Goal: Navigation & Orientation: Find specific page/section

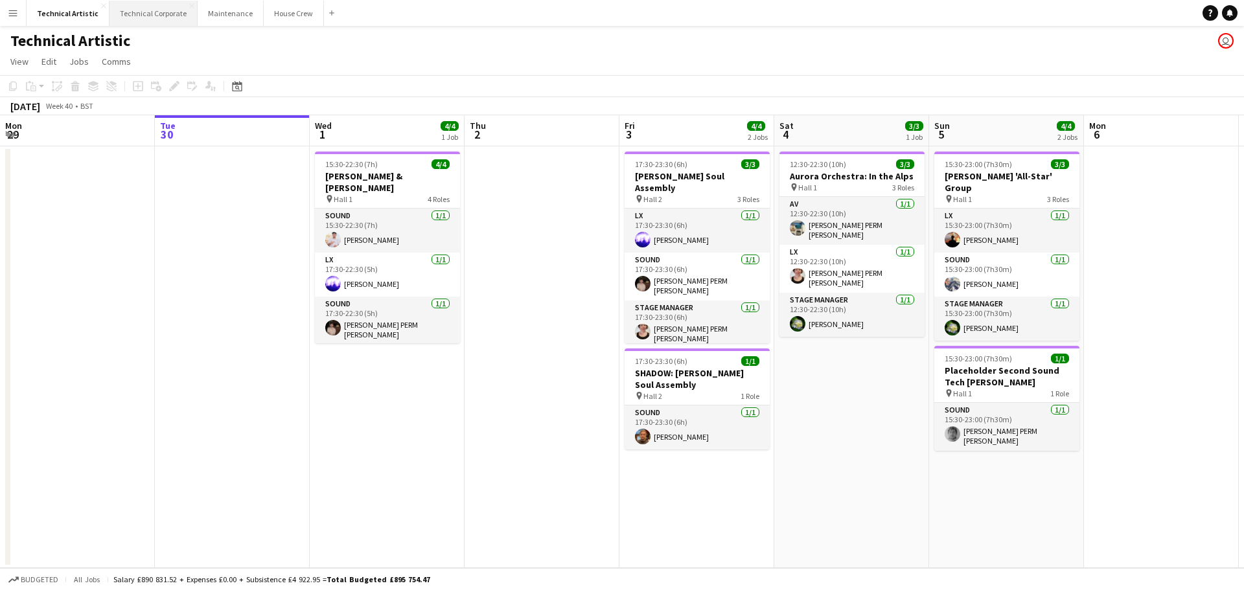
click at [145, 18] on button "Technical Corporate Close" at bounding box center [154, 13] width 88 height 25
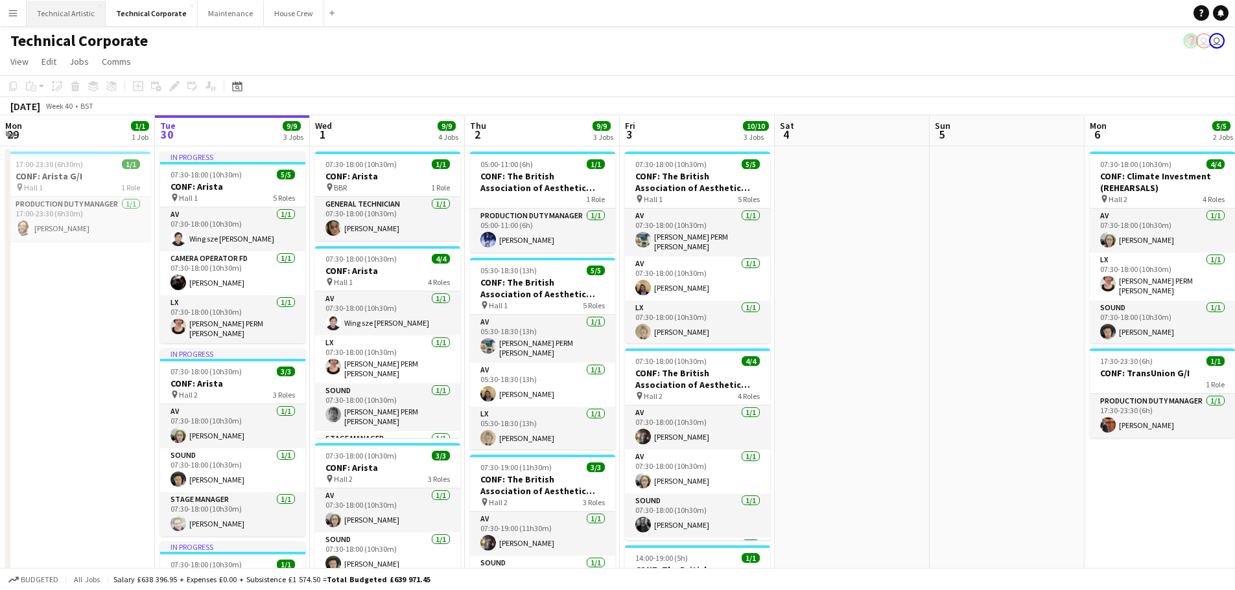
click at [86, 15] on button "Technical Artistic Close" at bounding box center [66, 13] width 79 height 25
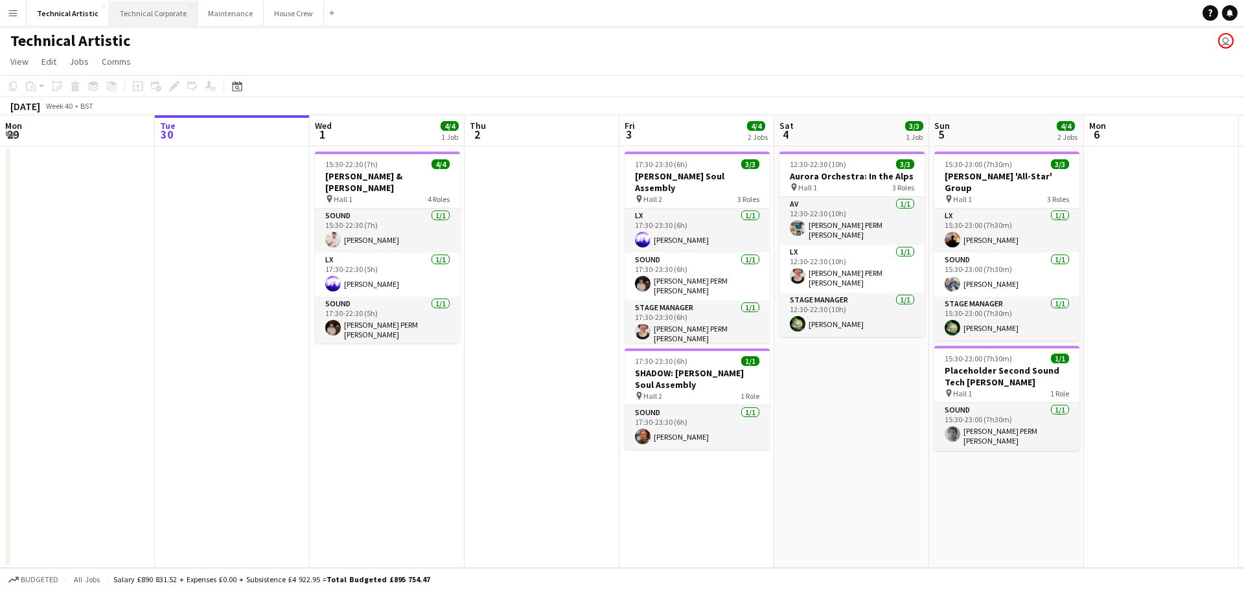
click at [135, 7] on button "Technical Corporate Close" at bounding box center [154, 13] width 88 height 25
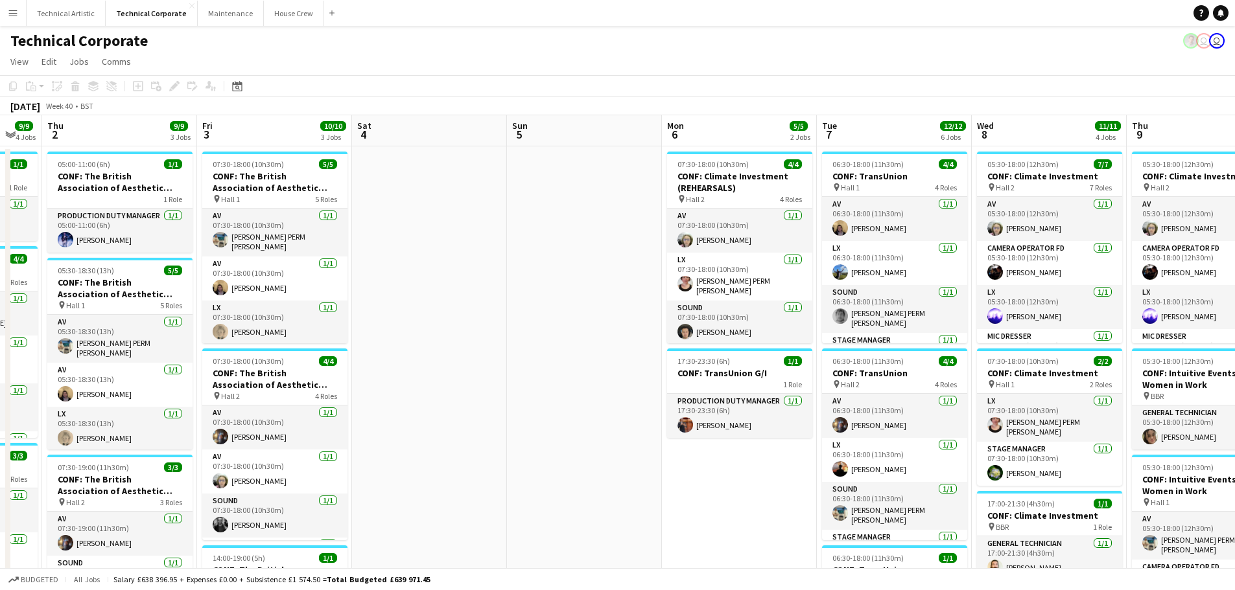
scroll to position [0, 422]
drag, startPoint x: 1015, startPoint y: 389, endPoint x: 593, endPoint y: 397, distance: 422.0
click at [593, 397] on app-calendar-viewport "Mon 29 1/1 1 Job Tue 30 9/9 3 Jobs Wed 1 9/9 4 Jobs Thu 2 9/9 3 Jobs Fri 3 10/1…" at bounding box center [617, 537] width 1235 height 845
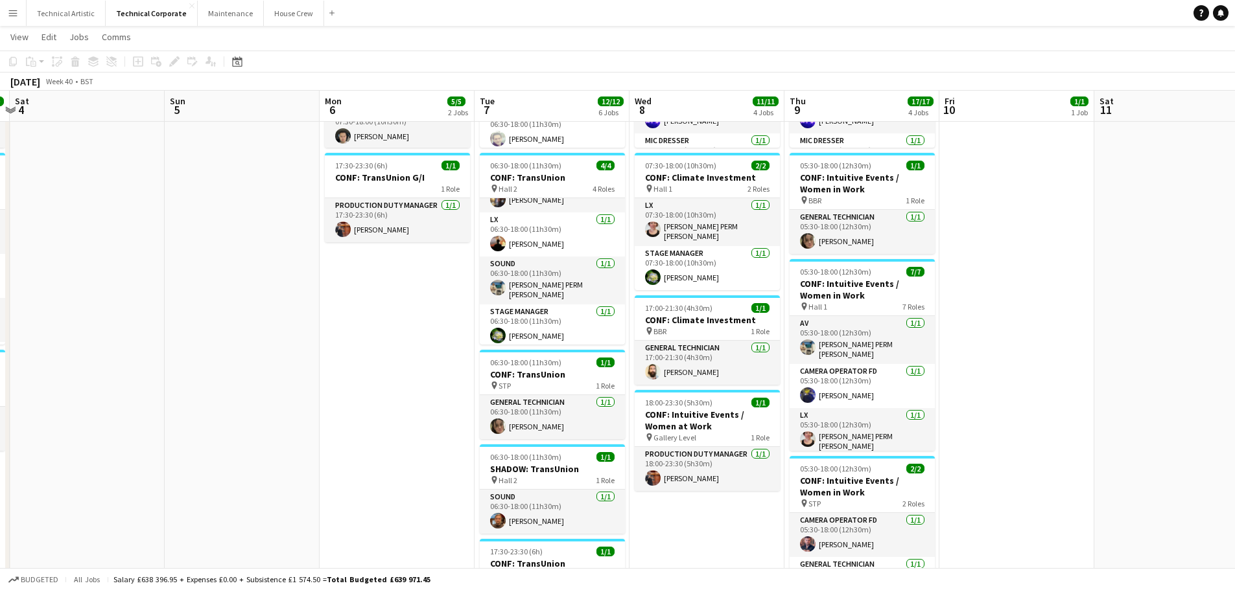
scroll to position [0, 456]
drag, startPoint x: 1086, startPoint y: 511, endPoint x: 743, endPoint y: 512, distance: 343.5
click at [743, 512] on app-calendar-viewport "Wed 1 9/9 4 Jobs Thu 2 9/9 3 Jobs Fri 3 10/10 3 Jobs Sat 4 Sun 5 Mon 6 5/5 2 Jo…" at bounding box center [617, 310] width 1235 height 909
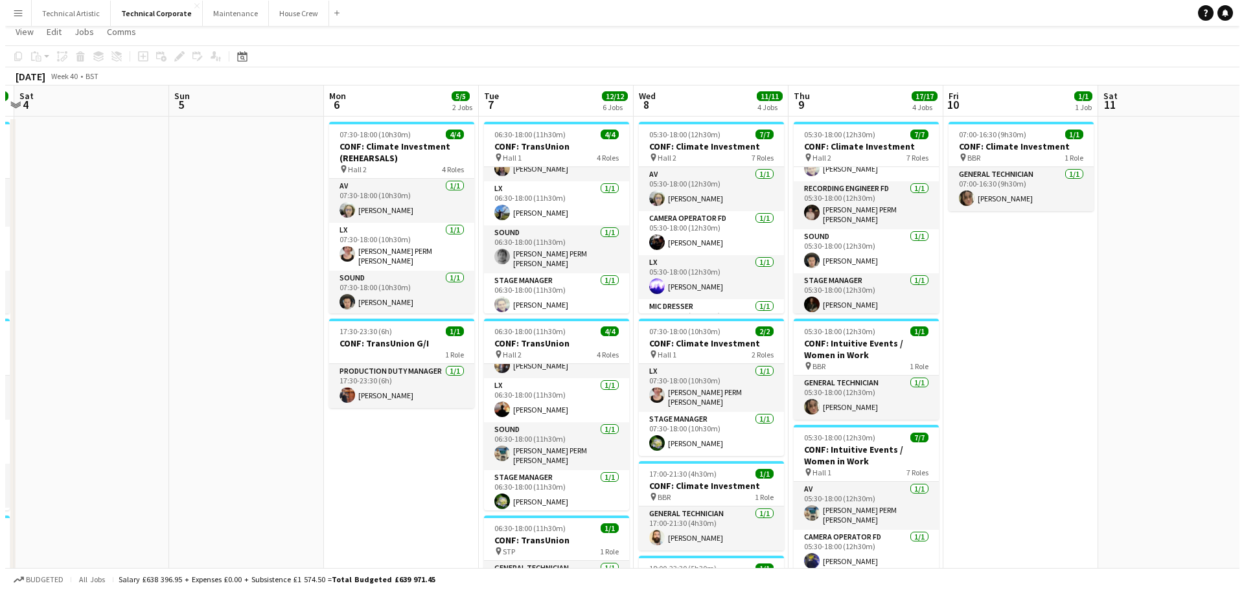
scroll to position [0, 0]
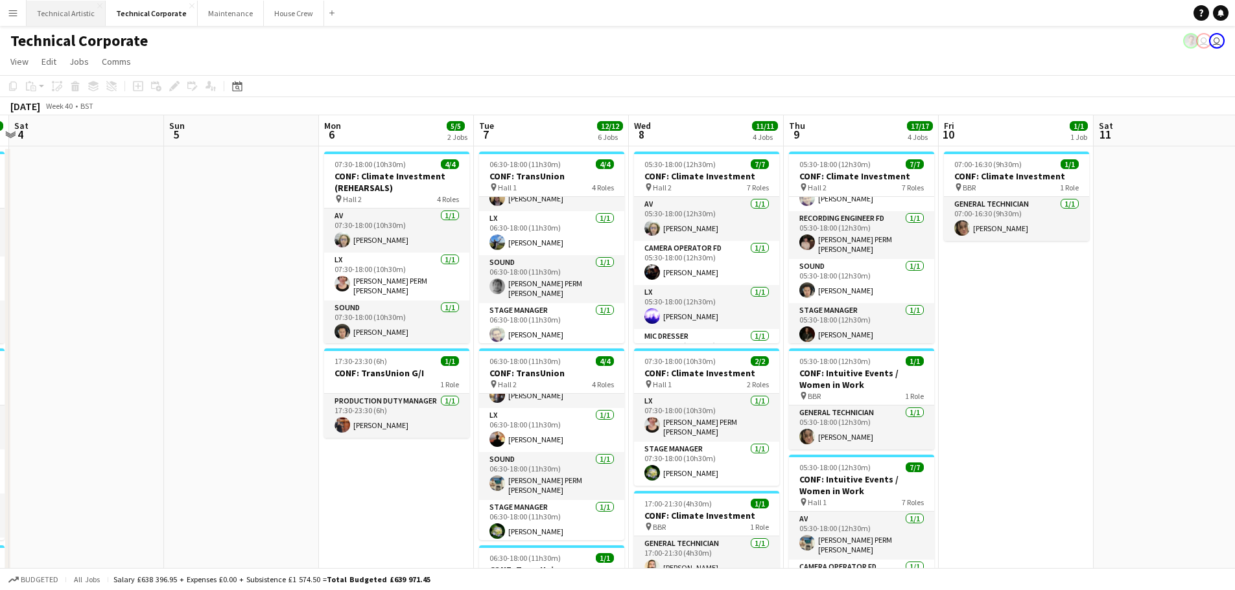
click at [67, 6] on button "Technical Artistic Close" at bounding box center [66, 13] width 79 height 25
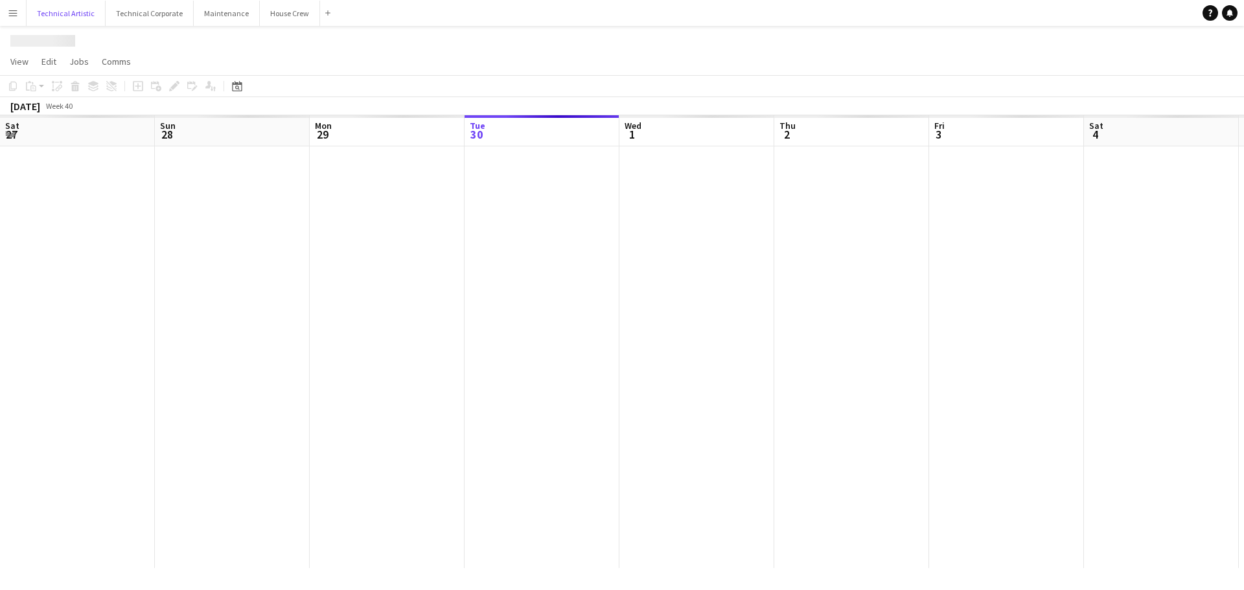
scroll to position [0, 310]
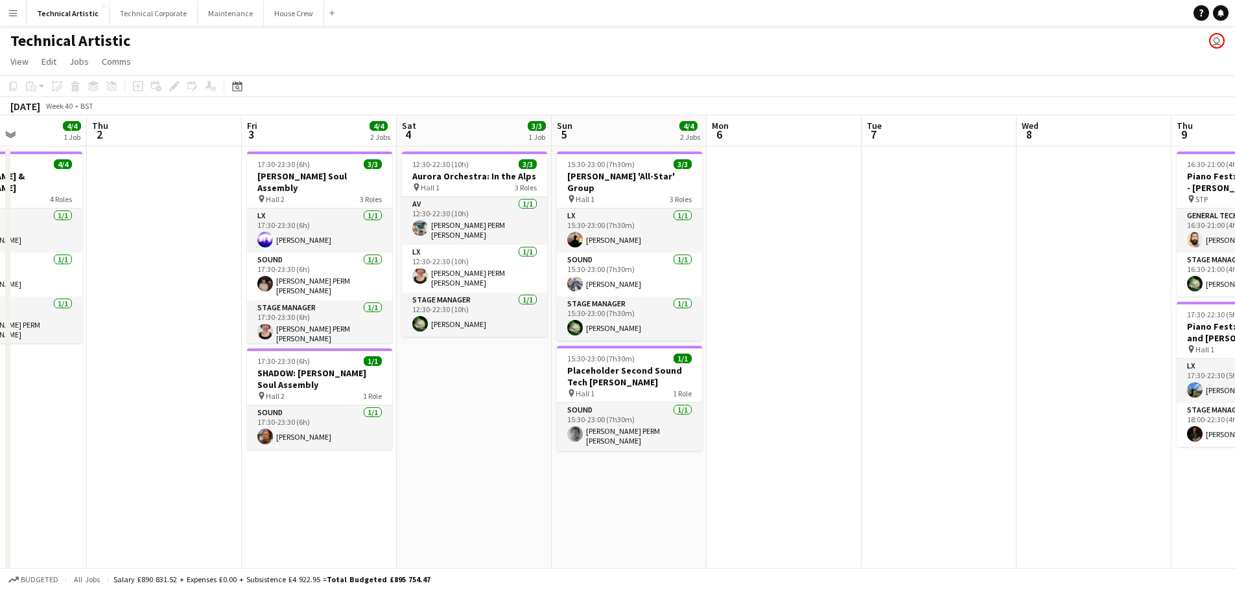
drag, startPoint x: 492, startPoint y: 450, endPoint x: 450, endPoint y: 478, distance: 50.0
click at [453, 473] on app-date-cell "12:30-22:30 (10h) 3/3 Aurora Orchestra: In the Alps pin Hall 1 3 Roles AV [DATE…" at bounding box center [474, 430] width 155 height 568
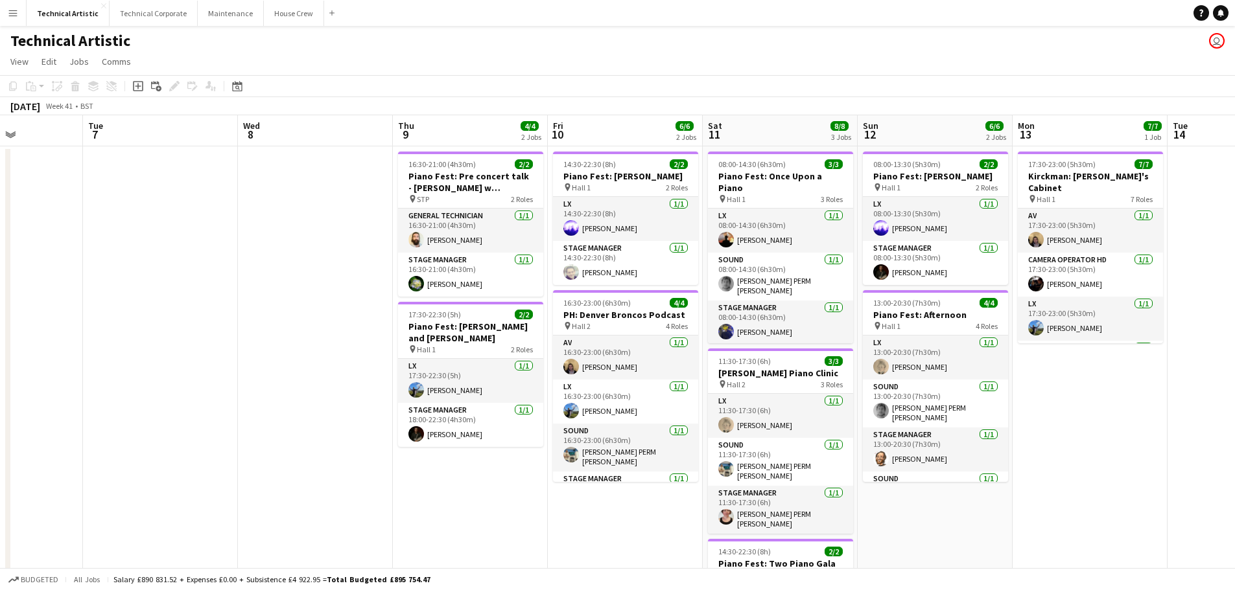
drag, startPoint x: 862, startPoint y: 447, endPoint x: 82, endPoint y: 434, distance: 779.8
click at [84, 446] on app-calendar-viewport "Sat 4 3/3 1 Job Sun 5 4/4 2 Jobs Mon 6 Tue 7 Wed 8 Thu 9 4/4 2 Jobs Fri 10 6/6 …" at bounding box center [617, 415] width 1235 height 600
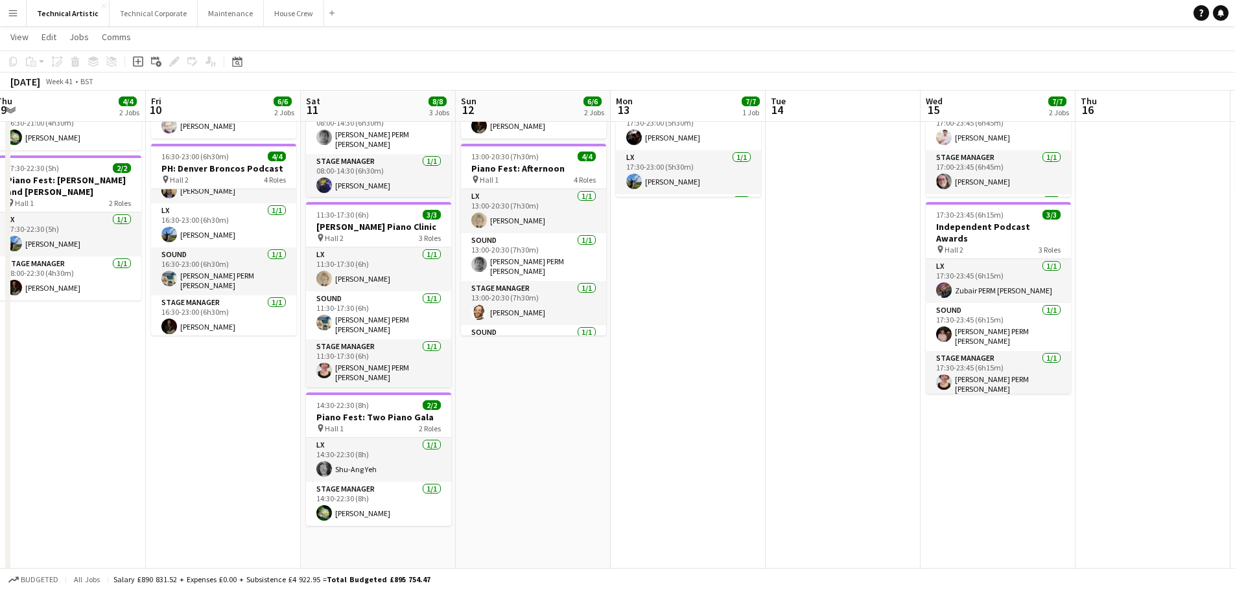
scroll to position [0, 480]
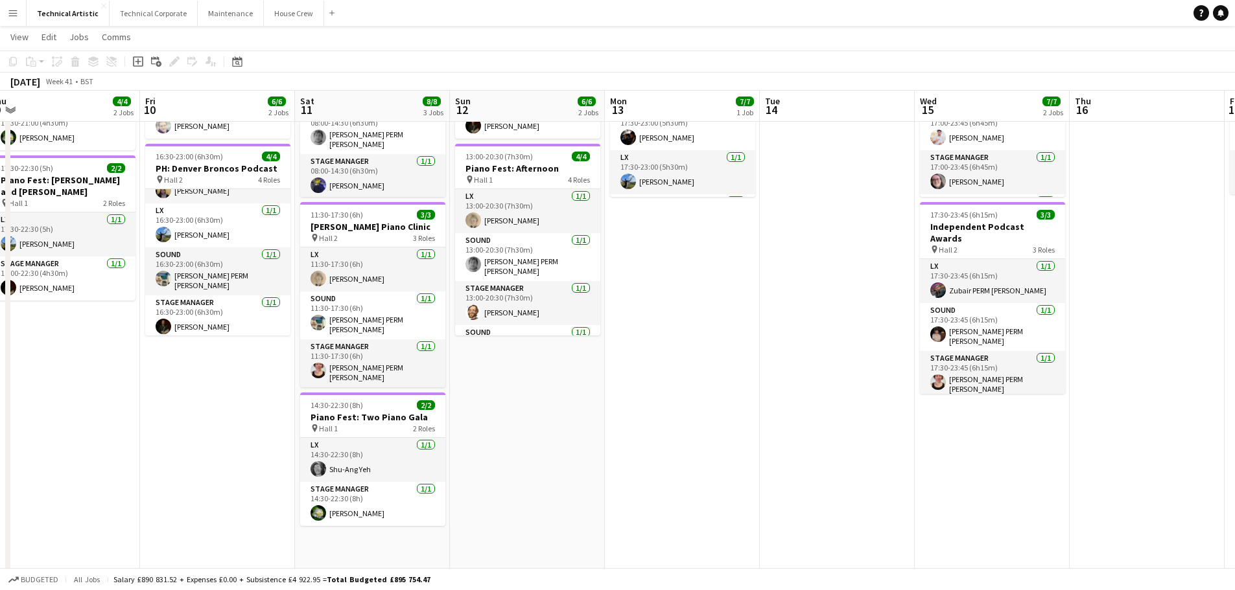
drag, startPoint x: 960, startPoint y: 424, endPoint x: 553, endPoint y: 415, distance: 407.1
click at [553, 415] on app-calendar-viewport "Mon 6 Tue 7 Wed 8 Thu 9 4/4 2 Jobs Fri 10 6/6 2 Jobs Sat 11 8/8 3 Jobs Sun 12 6…" at bounding box center [617, 259] width 1235 height 708
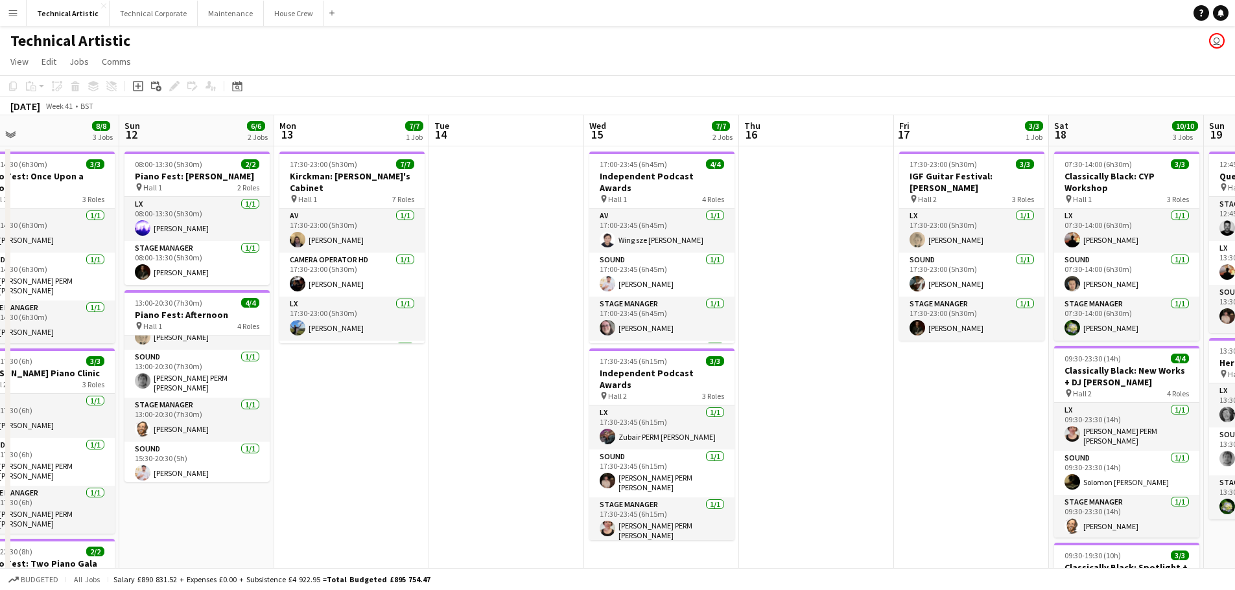
scroll to position [0, 509]
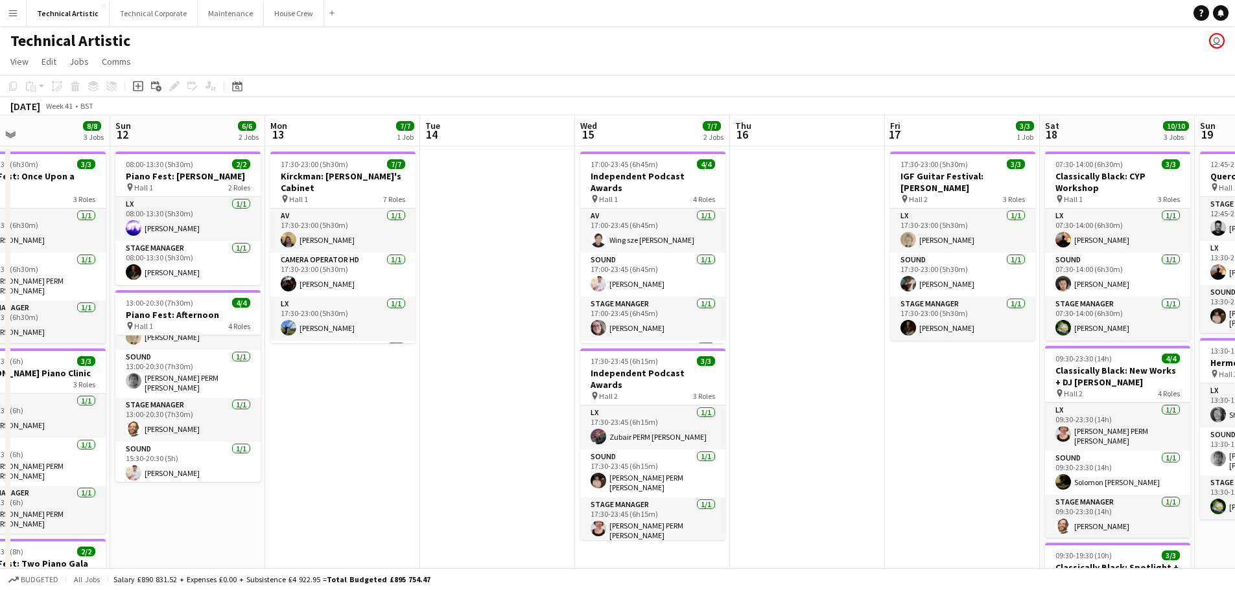
drag, startPoint x: 840, startPoint y: 334, endPoint x: 499, endPoint y: 360, distance: 341.9
click at [500, 360] on app-calendar-viewport "Wed 8 Thu 9 4/4 2 Jobs Fri 10 6/6 2 Jobs Sat 11 8/8 3 Jobs Sun 12 6/6 2 Jobs Mo…" at bounding box center [617, 437] width 1235 height 645
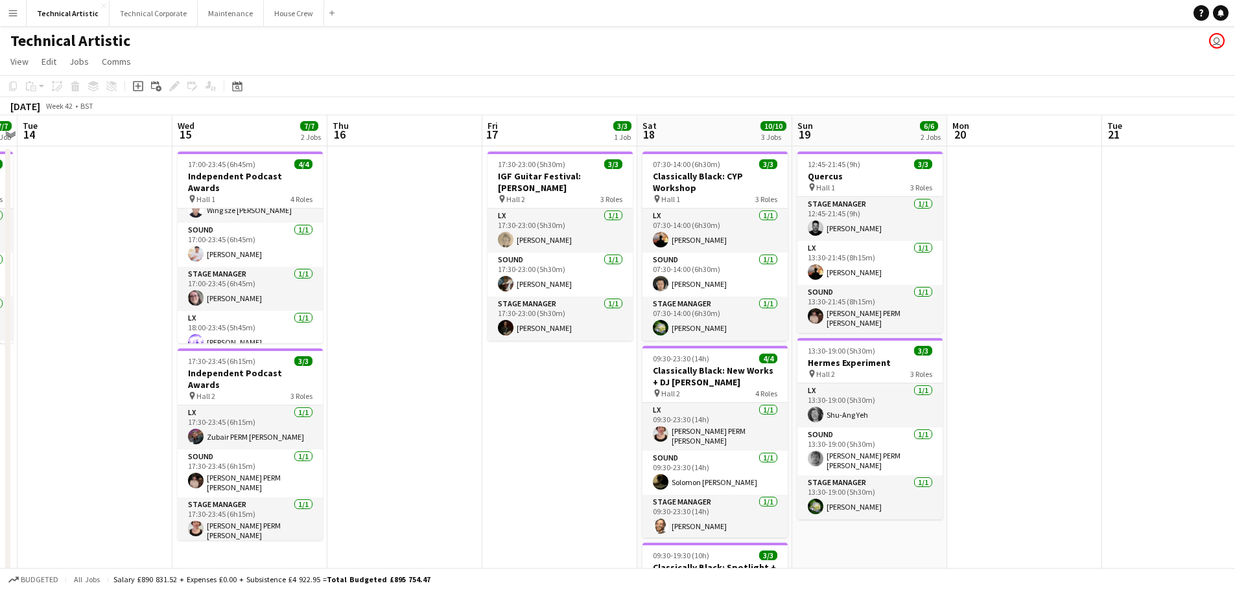
scroll to position [0, 456]
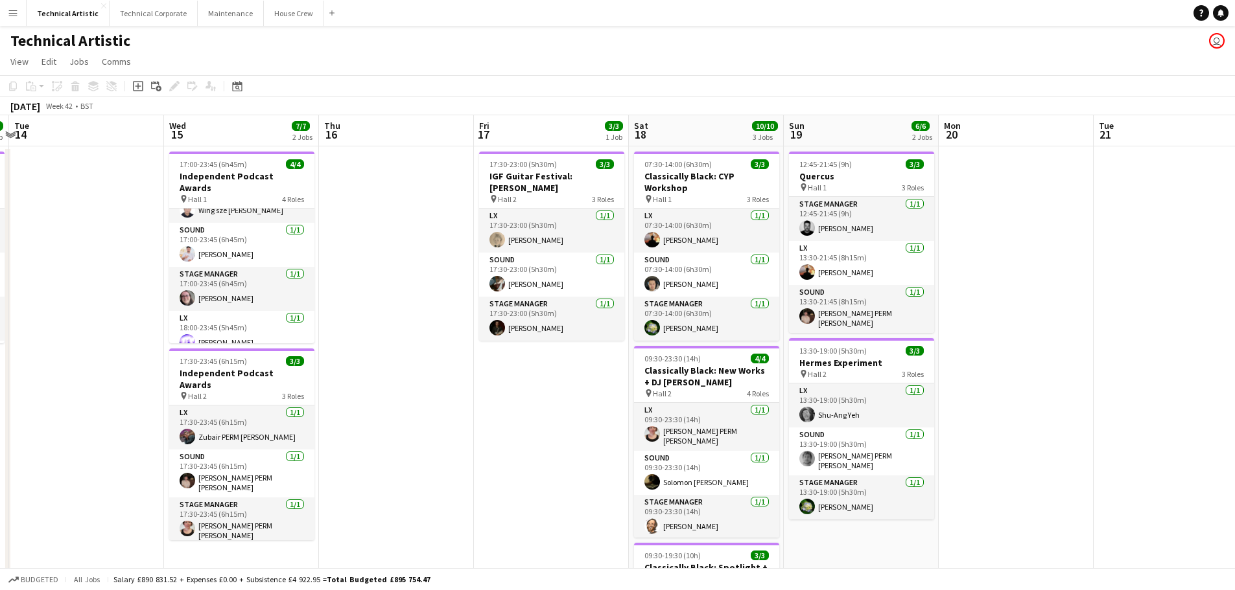
drag, startPoint x: 957, startPoint y: 425, endPoint x: 546, endPoint y: 420, distance: 411.0
click at [546, 423] on app-calendar-viewport "Sat 11 8/8 3 Jobs Sun 12 6/6 2 Jobs Mon 13 7/7 1 Job Tue 14 Wed 15 7/7 2 Jobs T…" at bounding box center [617, 437] width 1235 height 645
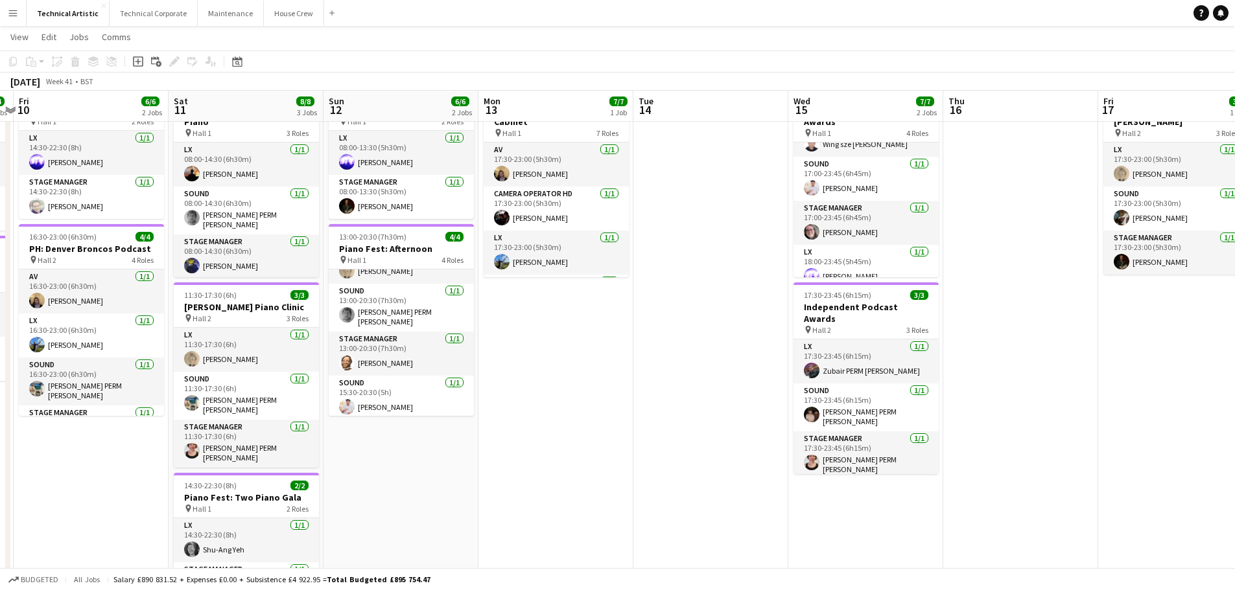
scroll to position [0, 292]
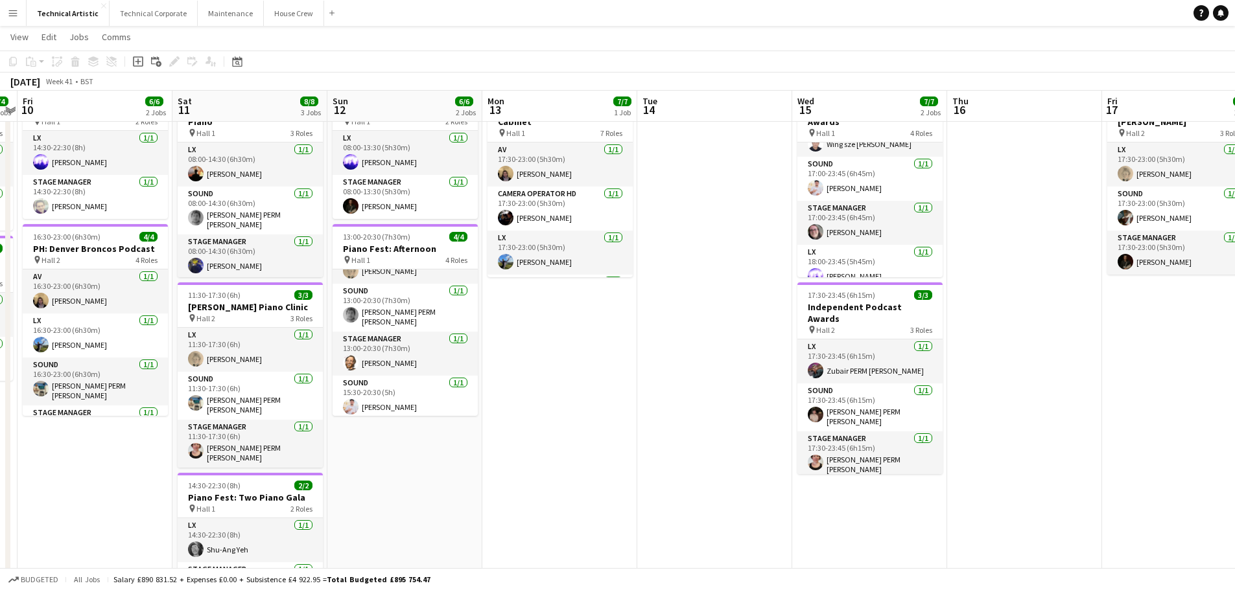
drag, startPoint x: 500, startPoint y: 403, endPoint x: 1127, endPoint y: 452, distance: 629.4
click at [1127, 452] on app-calendar-viewport "Wed 8 Thu 9 4/4 2 Jobs Fri 10 6/6 2 Jobs Sat 11 8/8 3 Jobs Sun 12 6/6 2 Jobs Mo…" at bounding box center [617, 340] width 1235 height 708
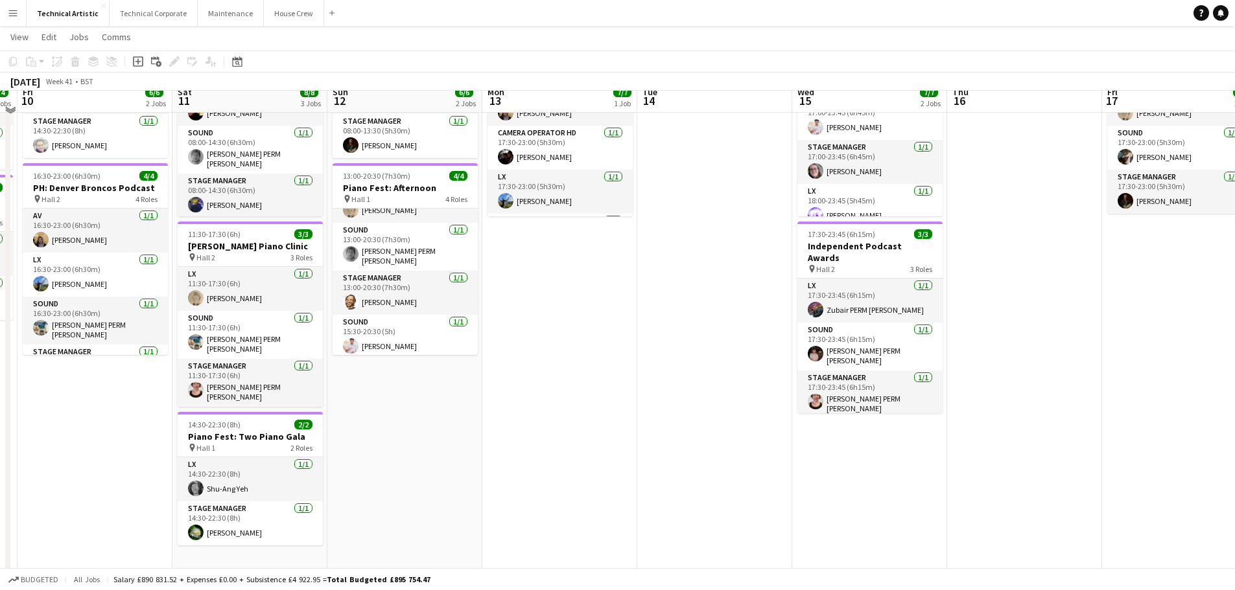
scroll to position [61, 0]
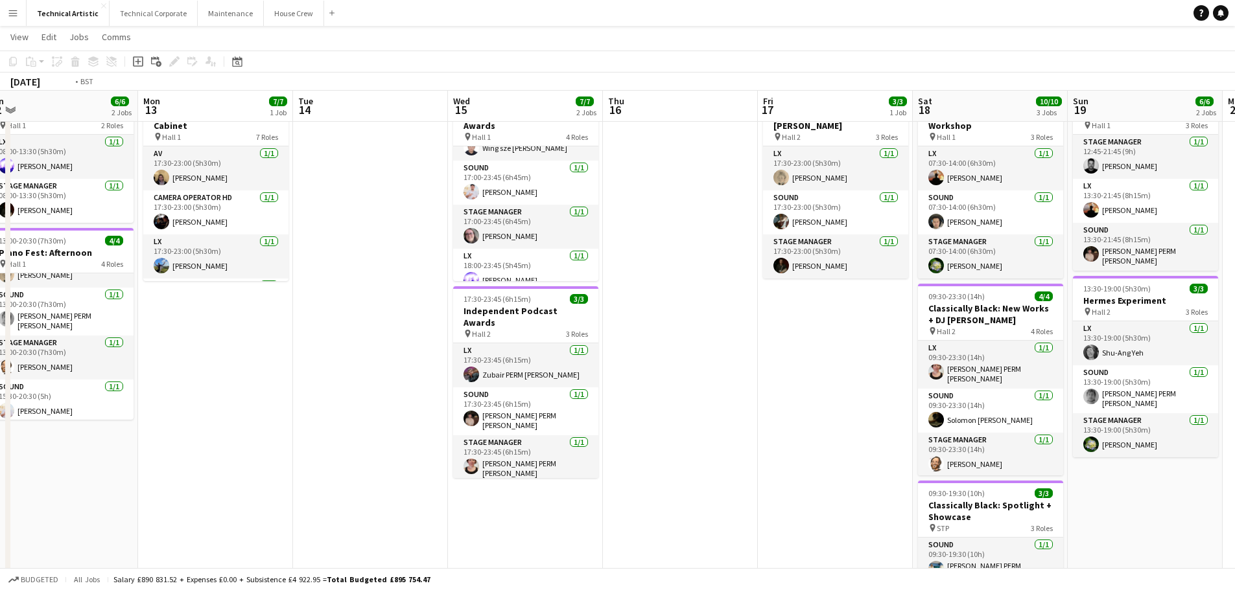
drag, startPoint x: 870, startPoint y: 430, endPoint x: 309, endPoint y: 432, distance: 561.3
click at [309, 432] on app-calendar-viewport "Thu 9 4/4 2 Jobs Fri 10 6/6 2 Jobs Sat 11 8/8 3 Jobs Sun 12 6/6 2 Jobs Mon 13 7…" at bounding box center [617, 344] width 1235 height 708
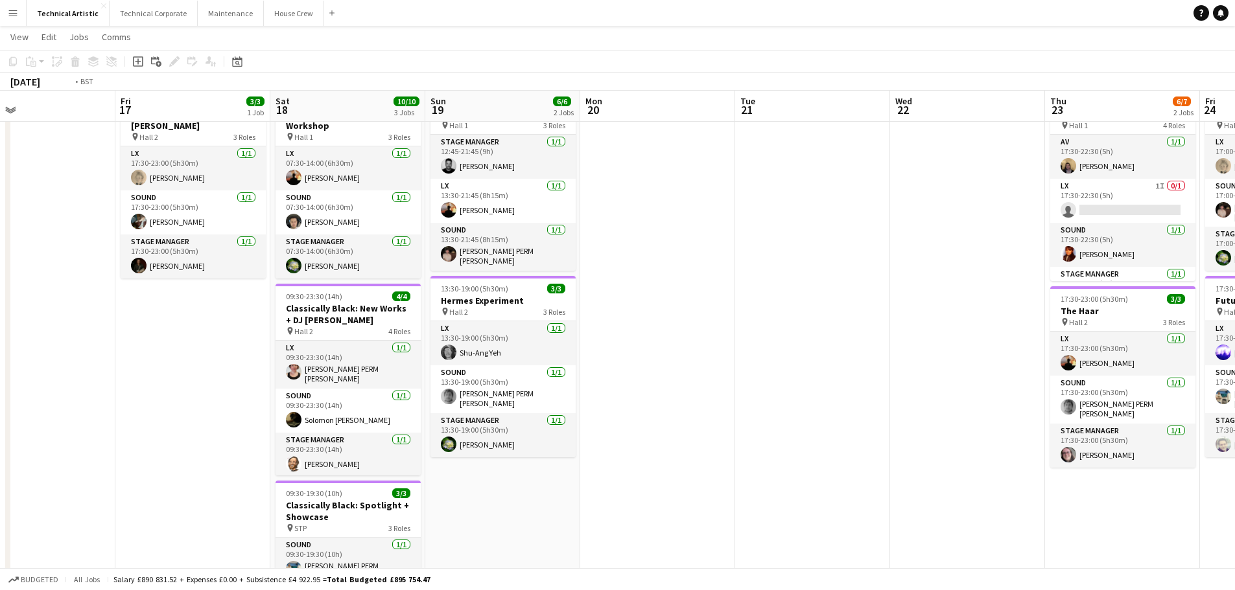
scroll to position [0, 297]
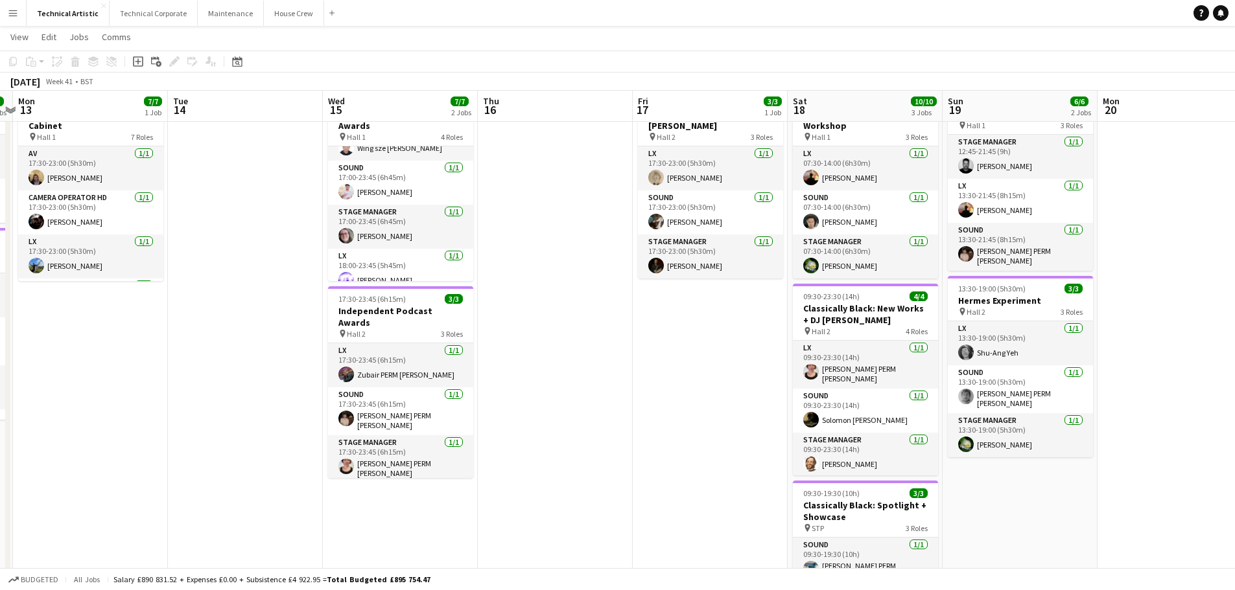
drag, startPoint x: 892, startPoint y: 421, endPoint x: 1211, endPoint y: 467, distance: 322.2
click at [1235, 478] on html "Menu Boards Boards Boards All jobs Status Workforce Workforce My Workforce Recr…" at bounding box center [617, 329] width 1235 height 781
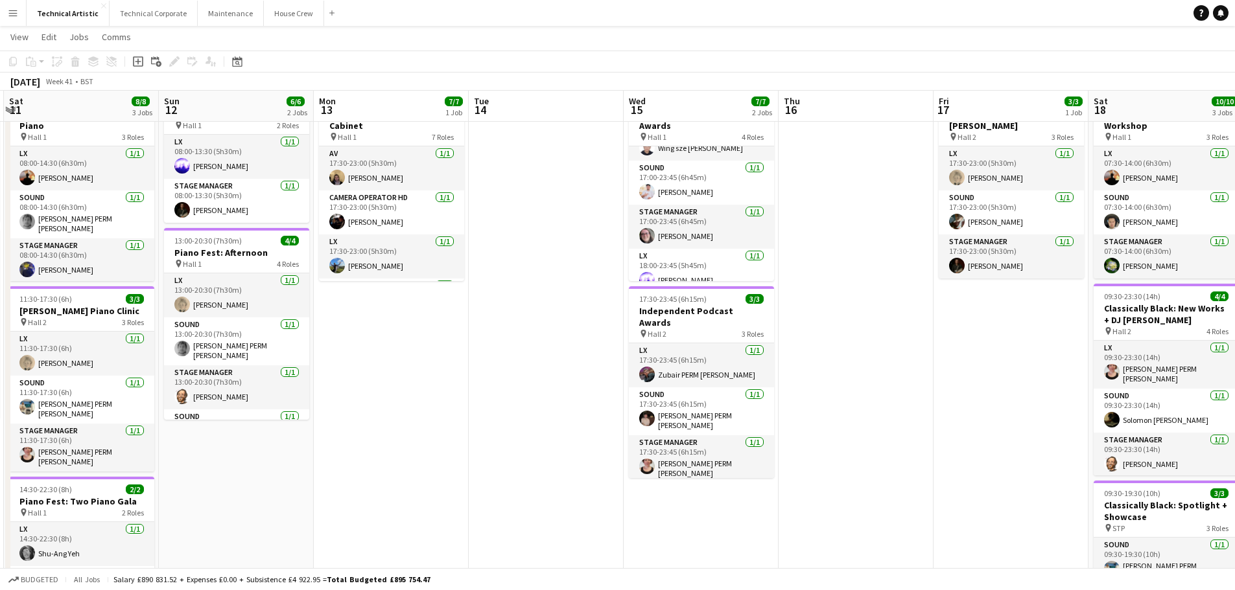
scroll to position [0, 410]
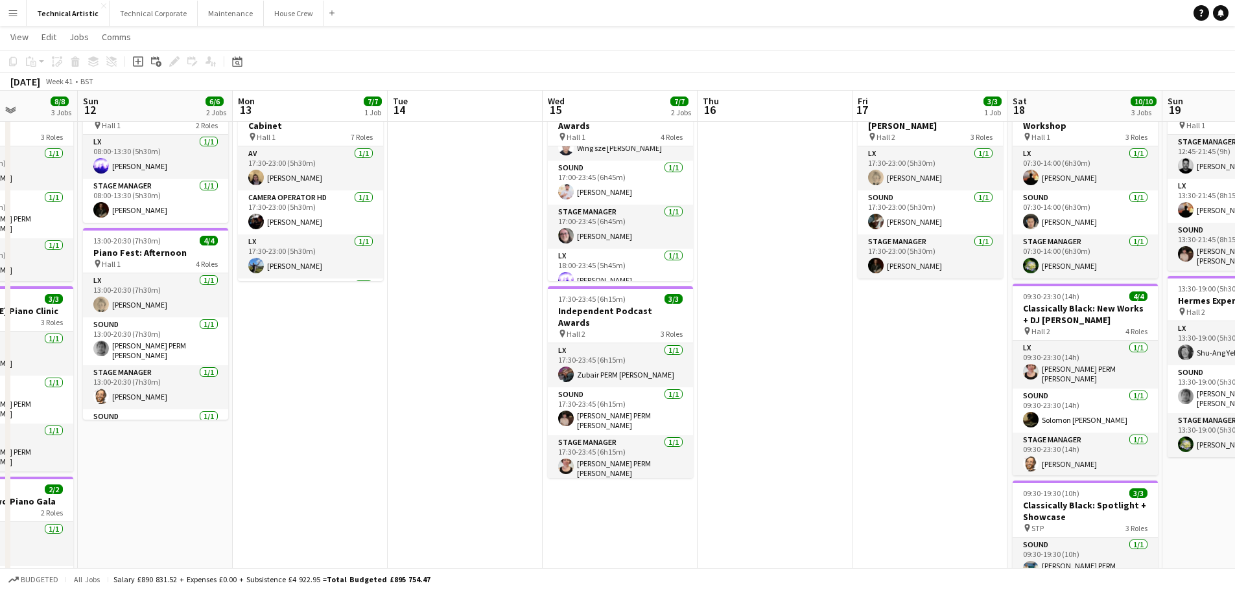
drag, startPoint x: 192, startPoint y: 435, endPoint x: 414, endPoint y: 487, distance: 227.7
click at [253, 497] on app-calendar-viewport "Thu 9 4/4 2 Jobs Fri 10 6/6 2 Jobs Sat 11 8/8 3 Jobs Sun 12 6/6 2 Jobs Mon 13 7…" at bounding box center [617, 344] width 1235 height 708
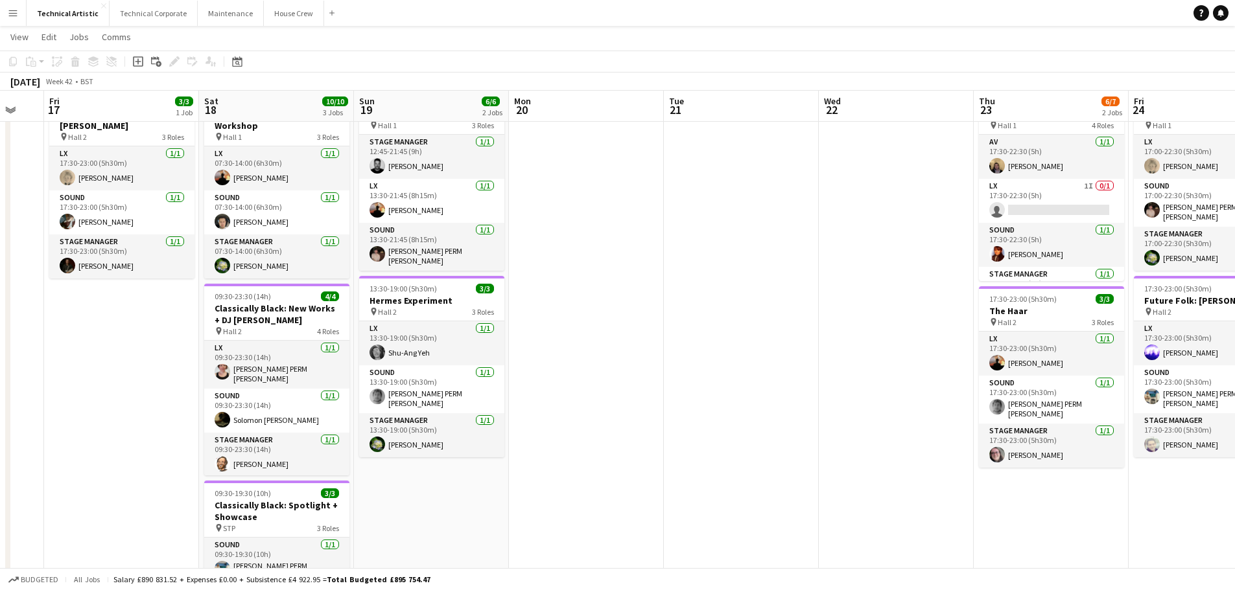
drag, startPoint x: 770, startPoint y: 461, endPoint x: 129, endPoint y: 458, distance: 641.0
click at [129, 458] on app-calendar-viewport "Tue 14 Wed 15 7/7 2 Jobs Thu 16 Fri 17 3/3 1 Job Sat 18 10/10 3 Jobs Sun 19 6/6…" at bounding box center [617, 393] width 1235 height 806
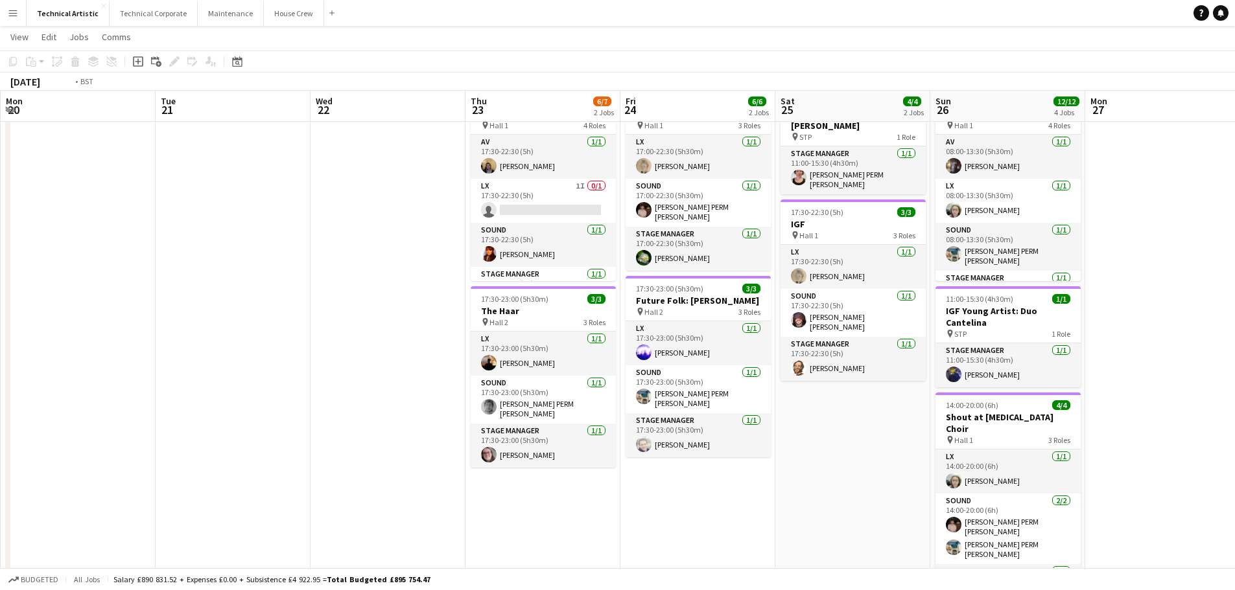
drag, startPoint x: 764, startPoint y: 454, endPoint x: 254, endPoint y: 471, distance: 509.7
click at [254, 471] on app-calendar-viewport "Fri 17 3/3 1 Job Sat 18 10/10 3 Jobs Sun 19 6/6 2 Jobs Mon 20 Tue 21 Wed 22 Thu…" at bounding box center [617, 393] width 1235 height 806
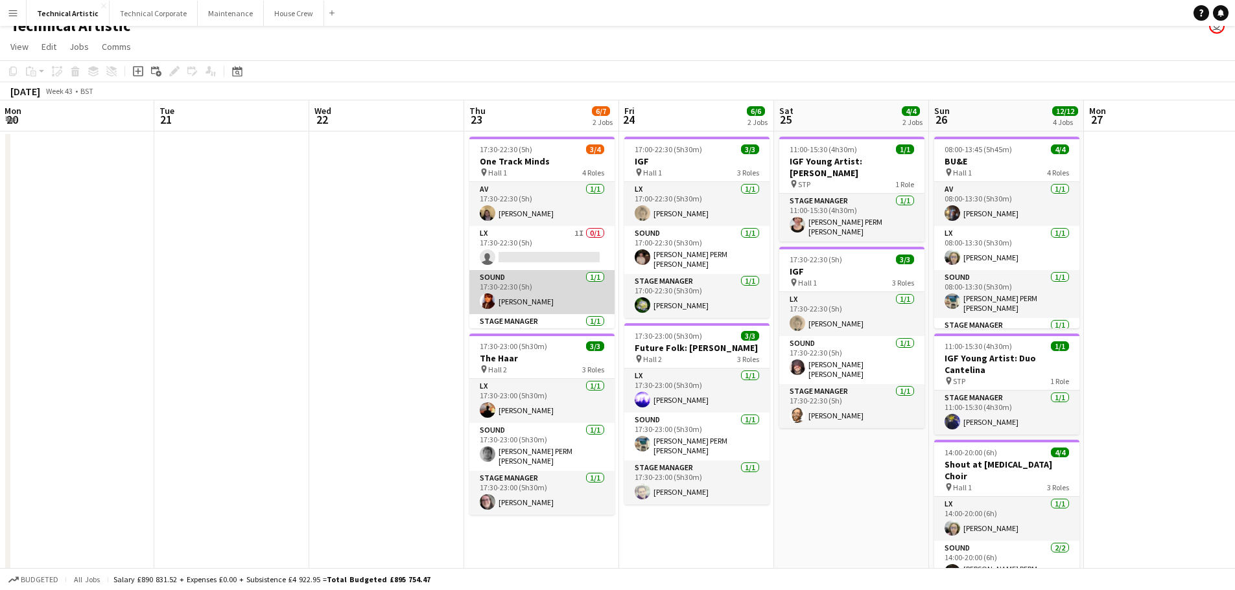
scroll to position [0, 0]
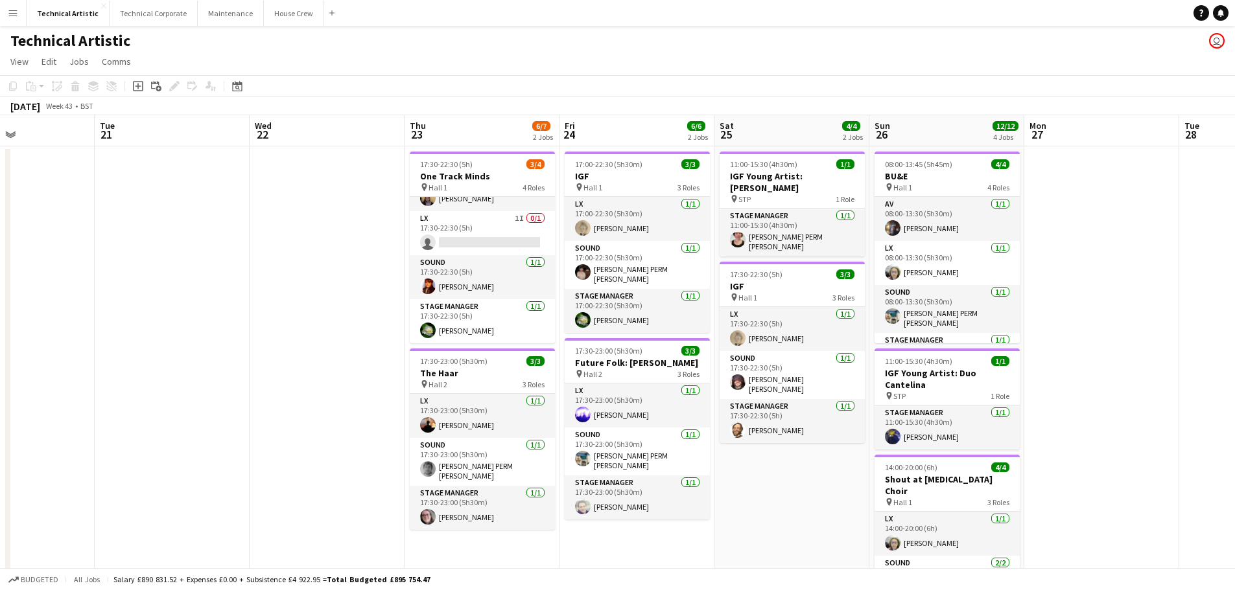
drag, startPoint x: 874, startPoint y: 509, endPoint x: 814, endPoint y: 453, distance: 82.1
click at [817, 462] on app-calendar-viewport "Sat 18 10/10 3 Jobs Sun 19 6/6 2 Jobs Mon 20 Tue 21 Wed 22 Thu 23 6/7 2 Jobs Fr…" at bounding box center [617, 486] width 1235 height 742
click at [139, 21] on button "Technical Corporate Close" at bounding box center [154, 13] width 88 height 25
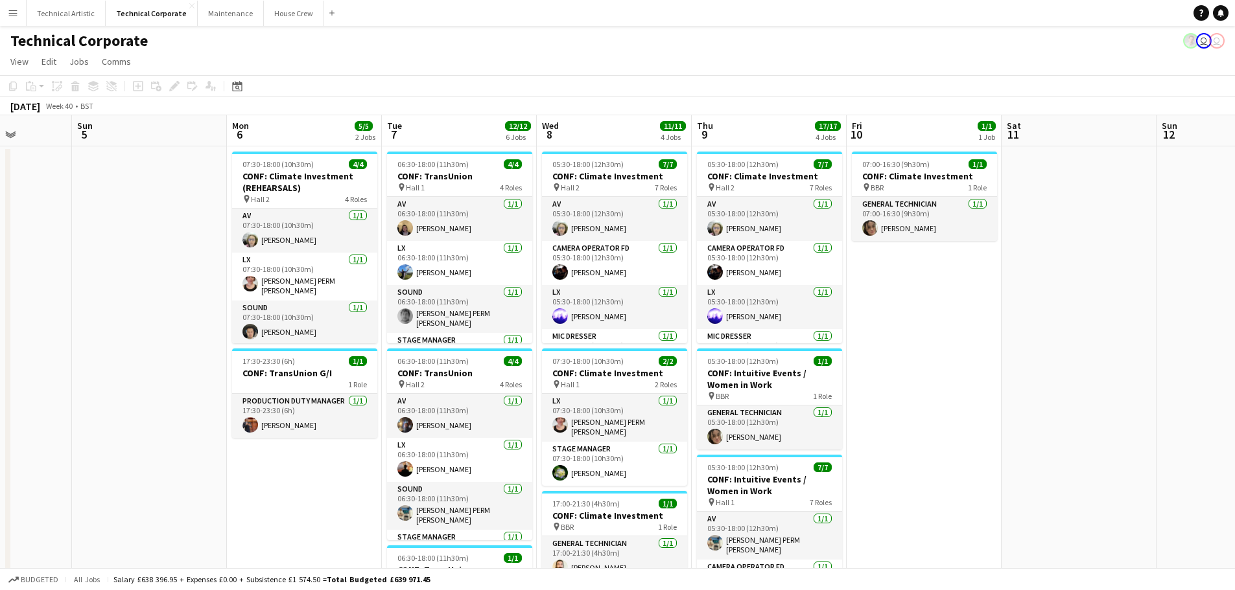
drag, startPoint x: 532, startPoint y: 326, endPoint x: 131, endPoint y: 349, distance: 401.9
click at [131, 352] on app-calendar-viewport "Thu 2 9/9 3 Jobs Fri 3 10/10 3 Jobs Sat 4 Sun 5 Mon 6 5/5 2 Jobs Tue 7 12/12 6 …" at bounding box center [617, 537] width 1235 height 845
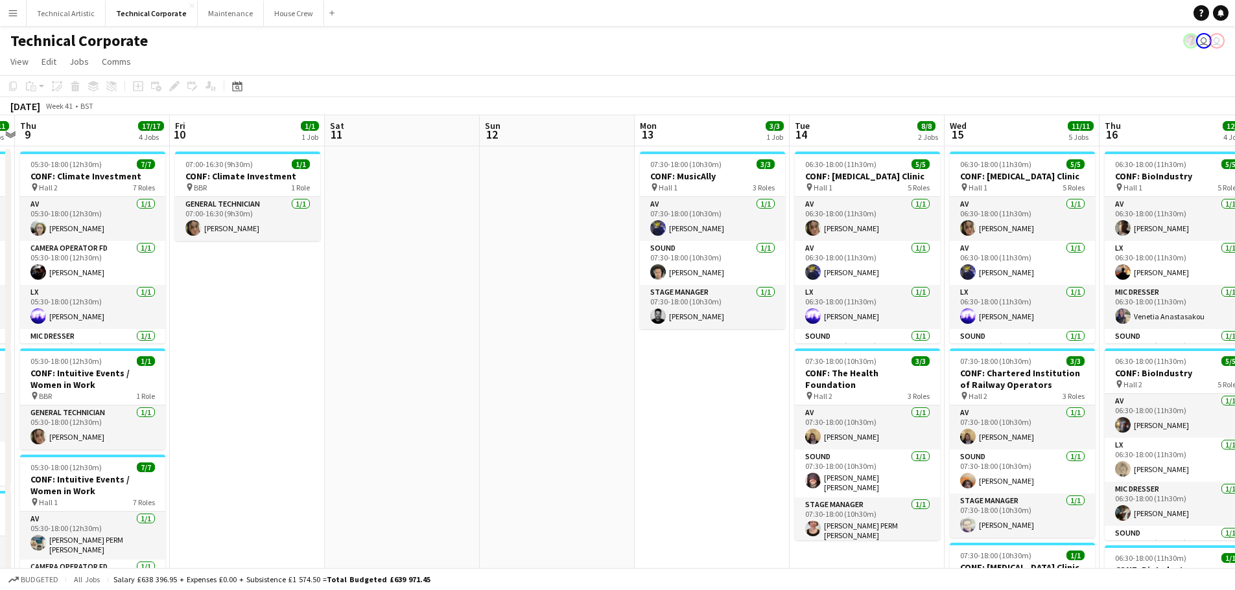
drag, startPoint x: 1011, startPoint y: 288, endPoint x: 451, endPoint y: 294, distance: 560.0
click at [337, 303] on app-calendar-viewport "Mon 6 5/5 2 Jobs Tue 7 12/12 6 Jobs Wed 8 11/11 4 Jobs Thu 9 17/17 4 Jobs Fri 1…" at bounding box center [617, 537] width 1235 height 845
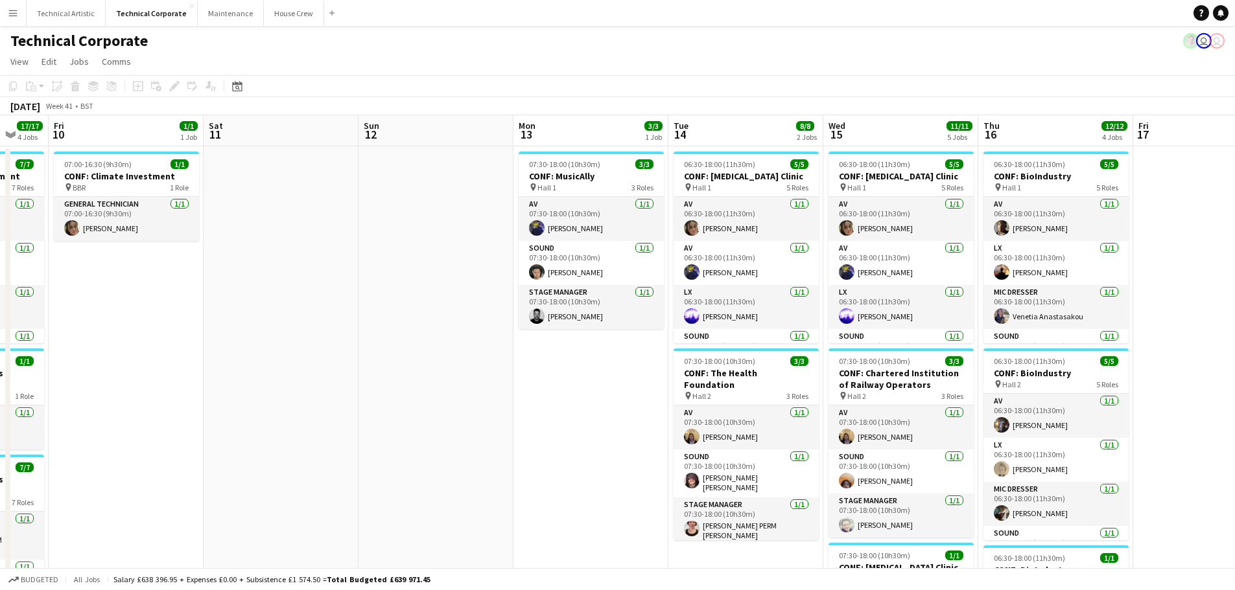
drag, startPoint x: 177, startPoint y: 386, endPoint x: 150, endPoint y: 388, distance: 27.3
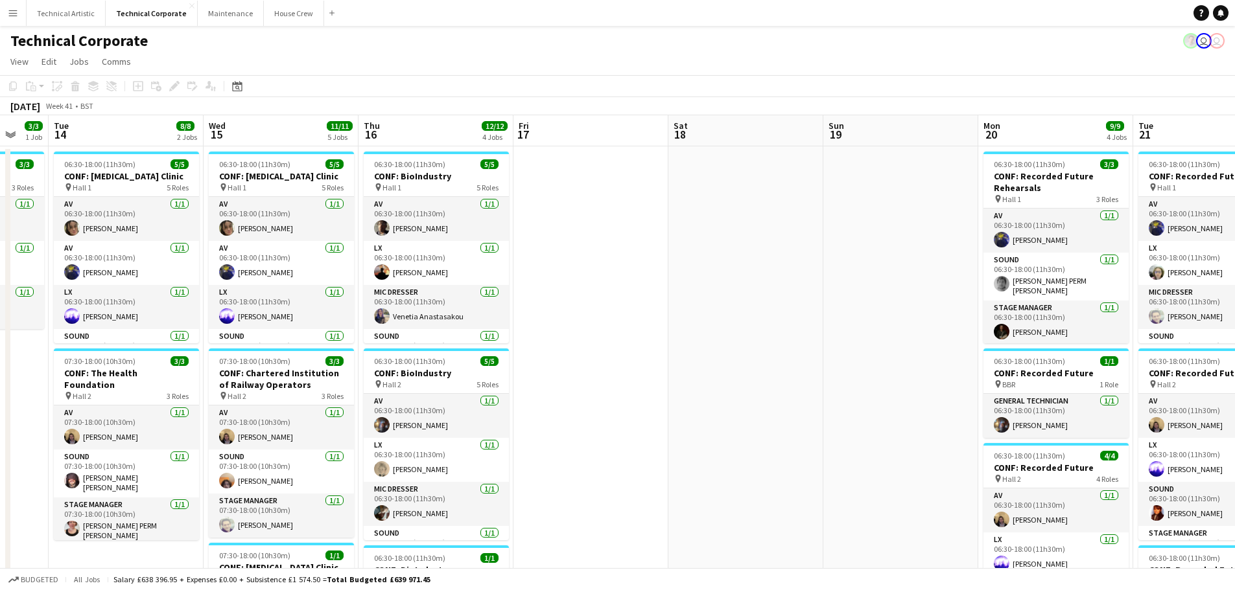
scroll to position [0, 443]
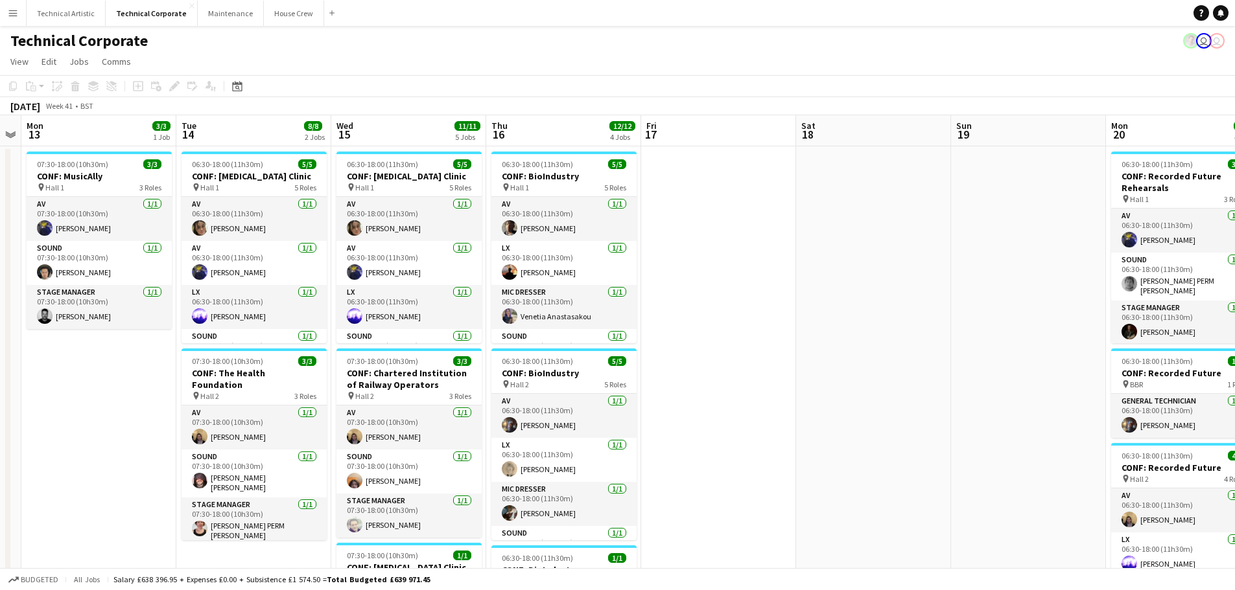
drag, startPoint x: 150, startPoint y: 388, endPoint x: 924, endPoint y: 406, distance: 774.7
click at [910, 411] on app-date-cell at bounding box center [873, 553] width 155 height 814
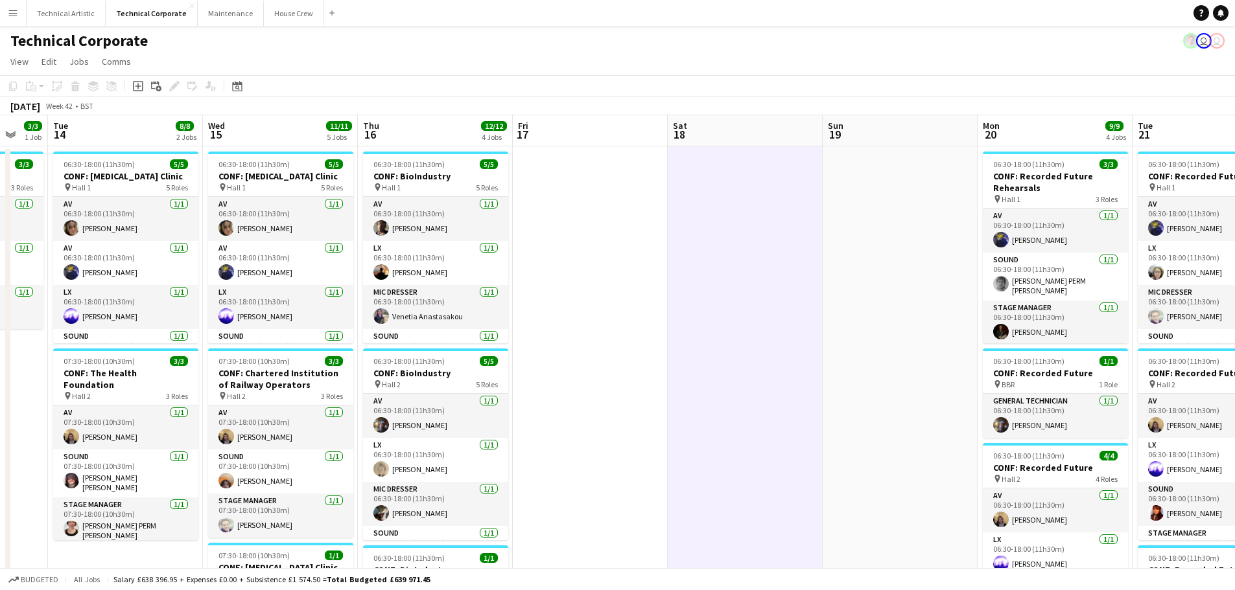
scroll to position [0, 417]
drag, startPoint x: 955, startPoint y: 390, endPoint x: 826, endPoint y: 429, distance: 134.7
click at [826, 429] on app-calendar-viewport "Sat 11 Sun 12 Mon 13 3/3 1 Job Tue 14 8/8 2 Jobs Wed 15 11/11 5 Jobs Thu 16 12/…" at bounding box center [617, 537] width 1235 height 845
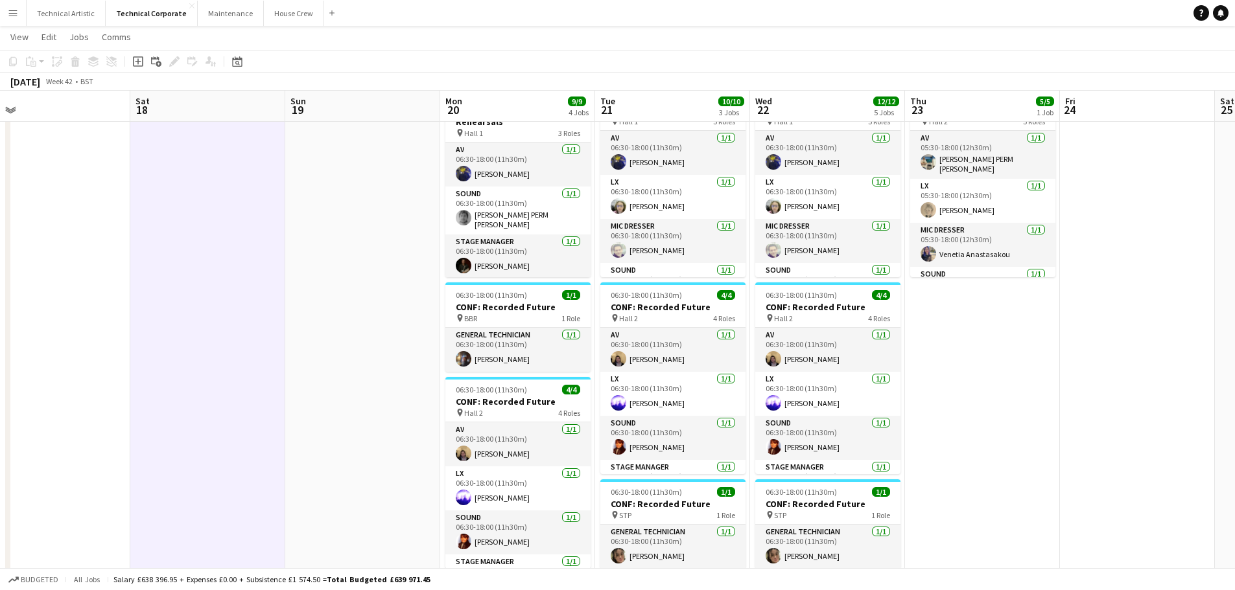
scroll to position [0, 494]
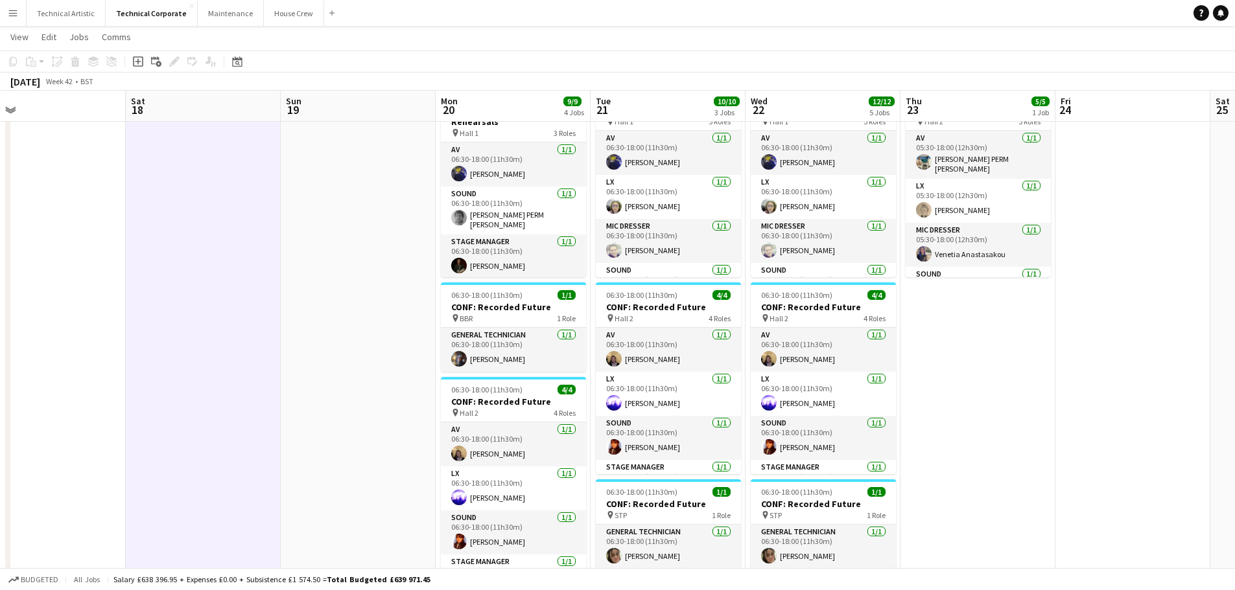
drag, startPoint x: 798, startPoint y: 391, endPoint x: 257, endPoint y: 386, distance: 541.2
click at [257, 386] on app-calendar-viewport "Tue 14 8/8 2 Jobs Wed 15 11/11 5 Jobs Thu 16 12/12 4 Jobs Fri 17 Sat 18 Sun 19 …" at bounding box center [617, 440] width 1235 height 909
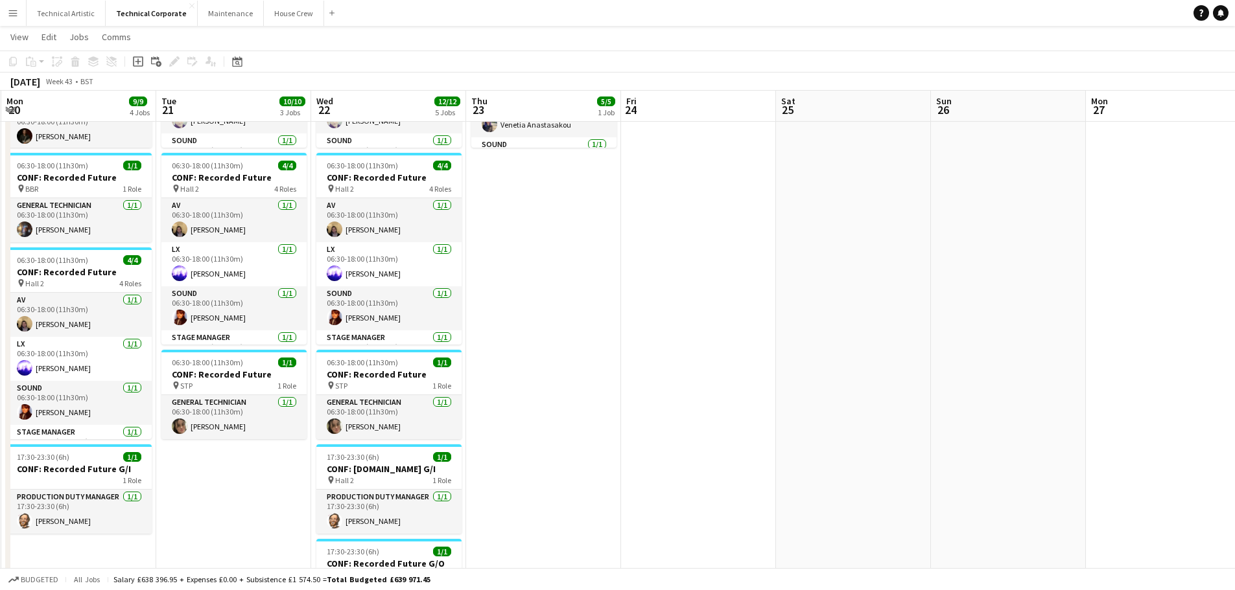
scroll to position [0, 471]
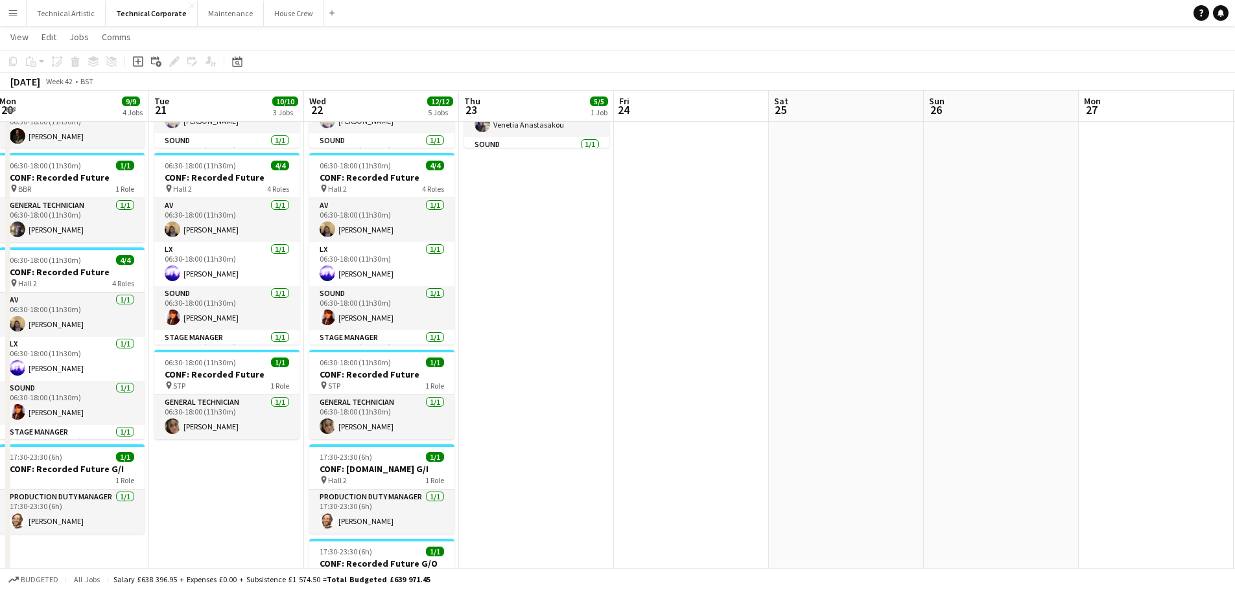
drag, startPoint x: 1018, startPoint y: 353, endPoint x: 576, endPoint y: 390, distance: 442.9
click at [576, 390] on app-calendar-viewport "Fri 17 Sat 18 Sun 19 Mon 20 9/9 4 Jobs Tue 21 10/10 3 Jobs Wed 22 12/12 5 Jobs …" at bounding box center [617, 310] width 1235 height 909
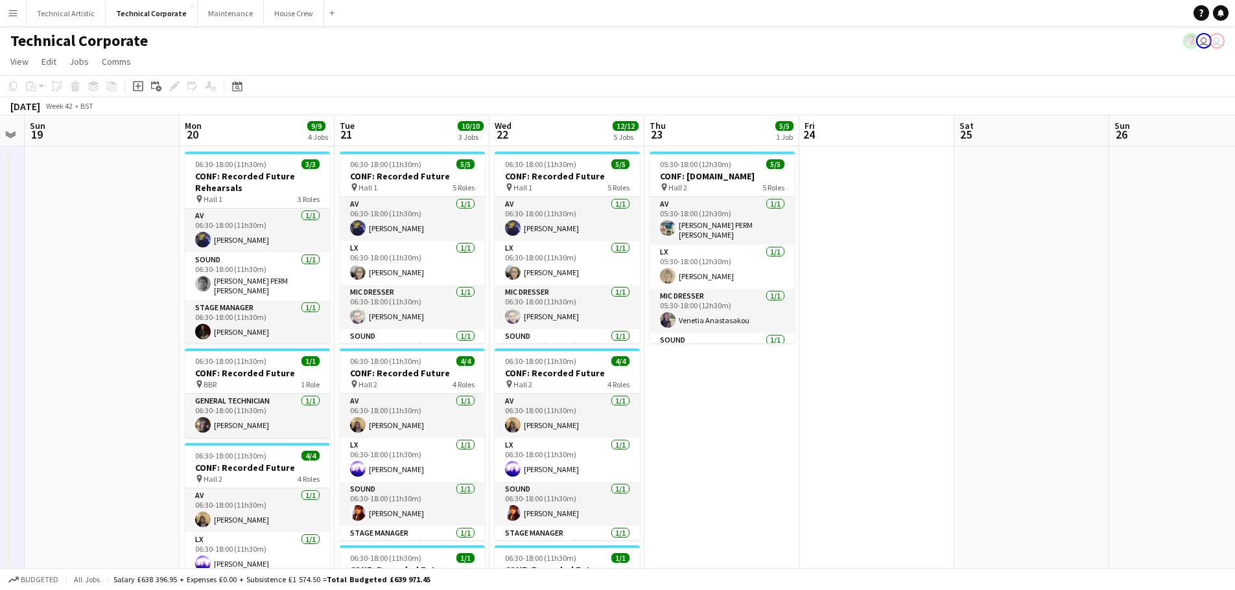
drag, startPoint x: 548, startPoint y: 414, endPoint x: 734, endPoint y: 423, distance: 185.6
click at [734, 423] on app-calendar-viewport "Fri 17 Sat 18 Sun 19 Mon 20 9/9 4 Jobs Tue 21 10/10 3 Jobs Wed 22 12/12 5 Jobs …" at bounding box center [617, 537] width 1235 height 845
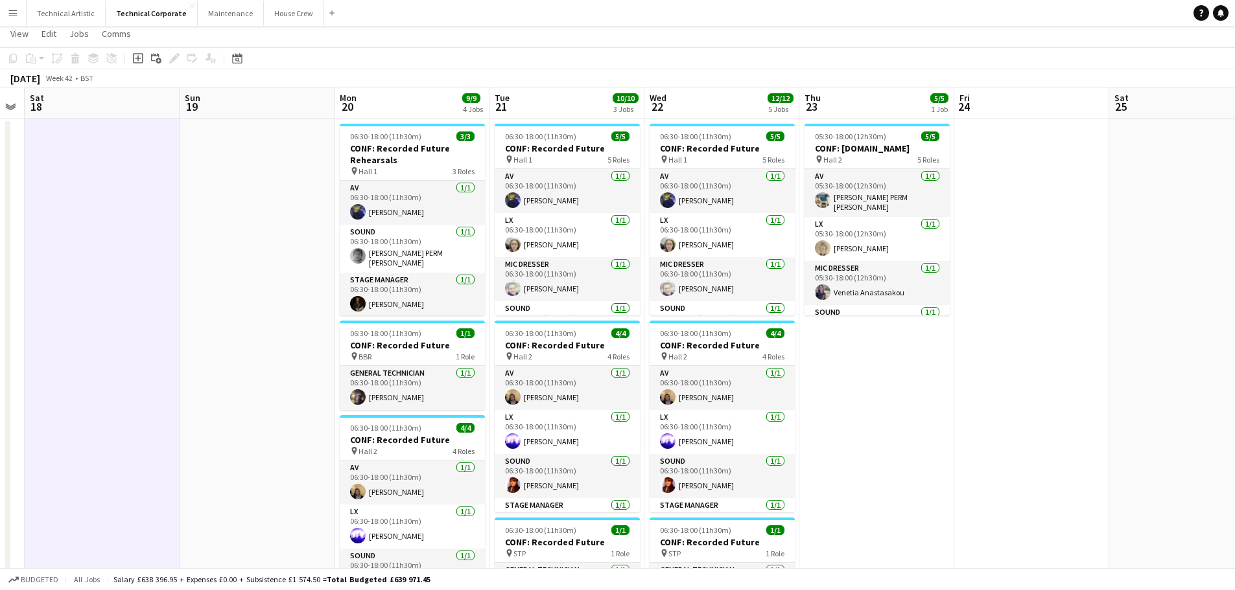
scroll to position [0, 0]
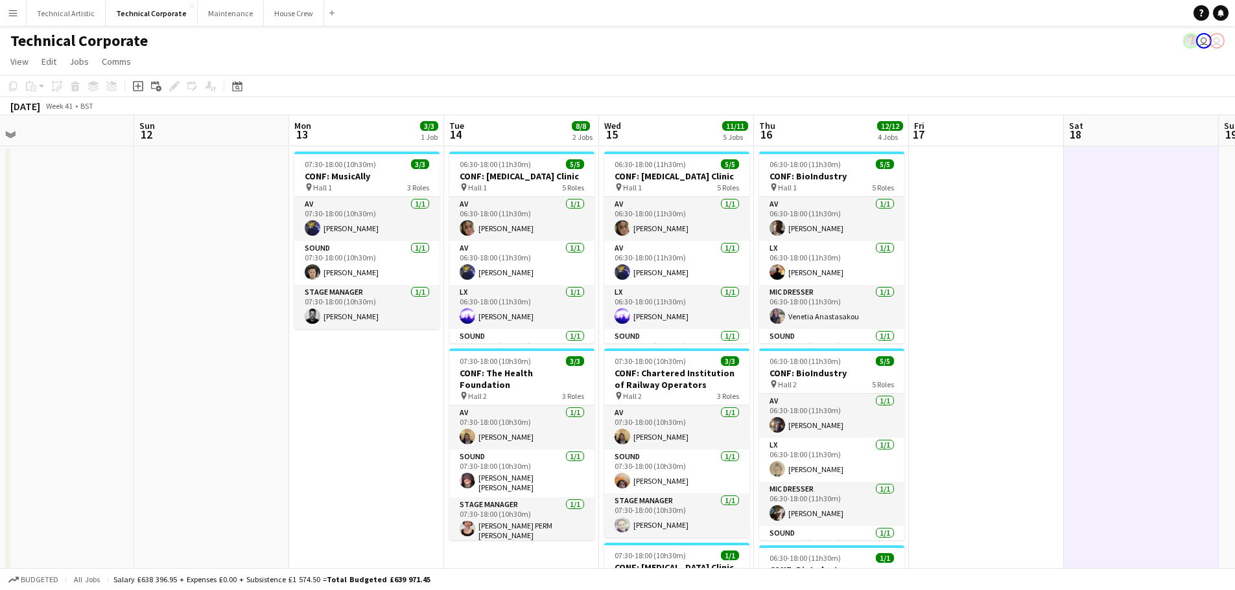
drag, startPoint x: 257, startPoint y: 234, endPoint x: 1244, endPoint y: 275, distance: 988.0
click at [1235, 275] on html "Menu Boards Boards Boards All jobs Status Workforce Workforce My Workforce Recr…" at bounding box center [617, 491] width 1235 height 983
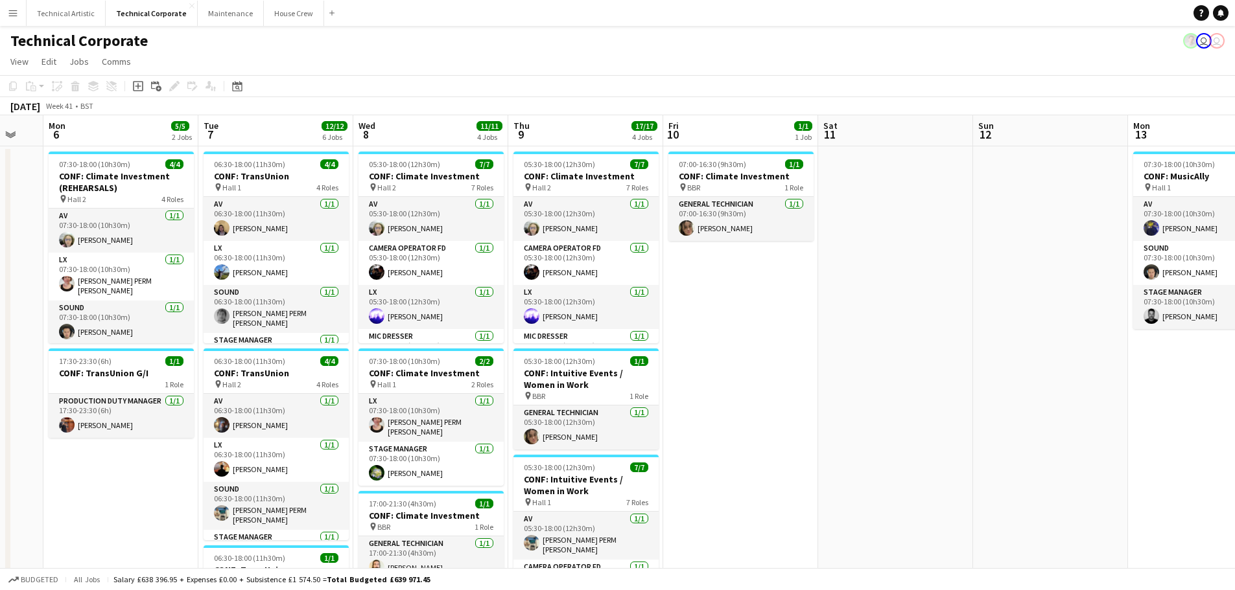
scroll to position [0, 307]
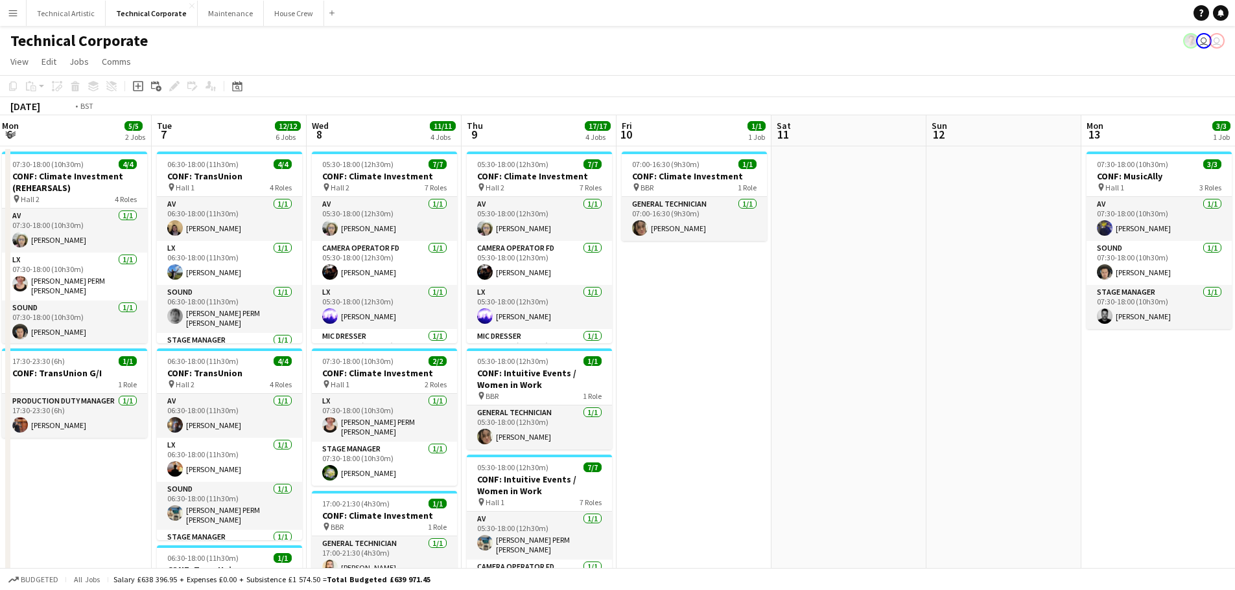
drag, startPoint x: 183, startPoint y: 276, endPoint x: 760, endPoint y: 277, distance: 576.9
click at [936, 306] on app-calendar-viewport "Sat 4 Sun 5 Mon 6 5/5 2 Jobs Tue 7 12/12 6 Jobs Wed 8 11/11 4 Jobs Thu 9 17/17 …" at bounding box center [617, 537] width 1235 height 845
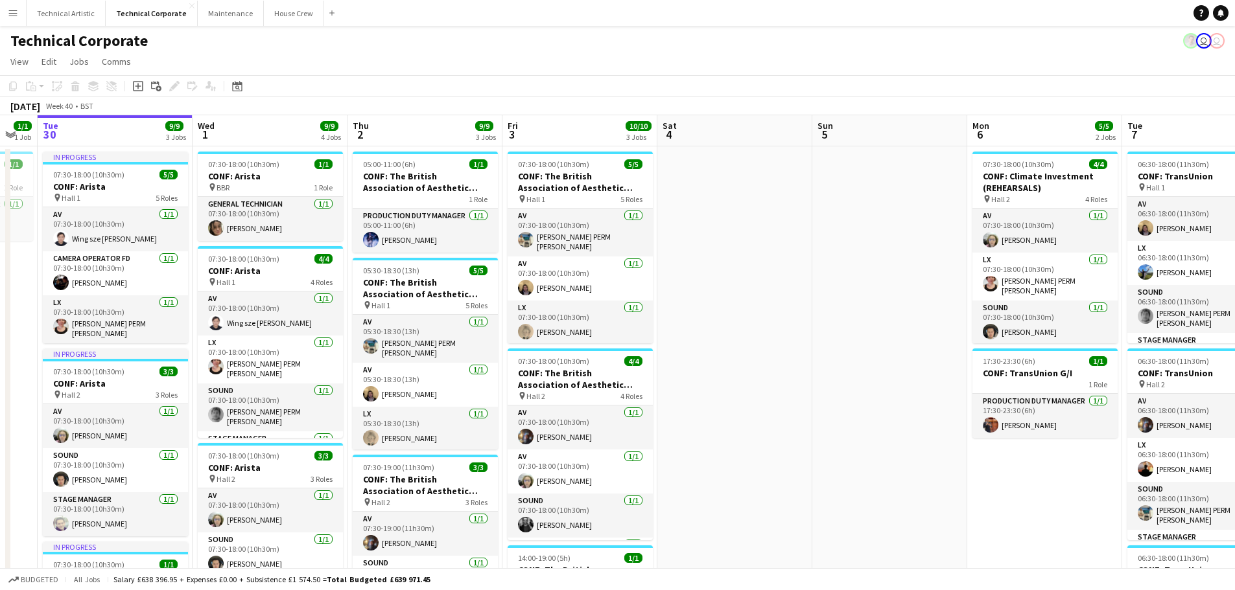
drag, startPoint x: 47, startPoint y: 253, endPoint x: 935, endPoint y: 294, distance: 888.9
click at [981, 299] on app-calendar-viewport "Sun 28 Mon 29 1/1 1 Job Tue 30 9/9 3 Jobs Wed 1 9/9 4 Jobs Thu 2 9/9 3 Jobs Fri…" at bounding box center [617, 537] width 1235 height 845
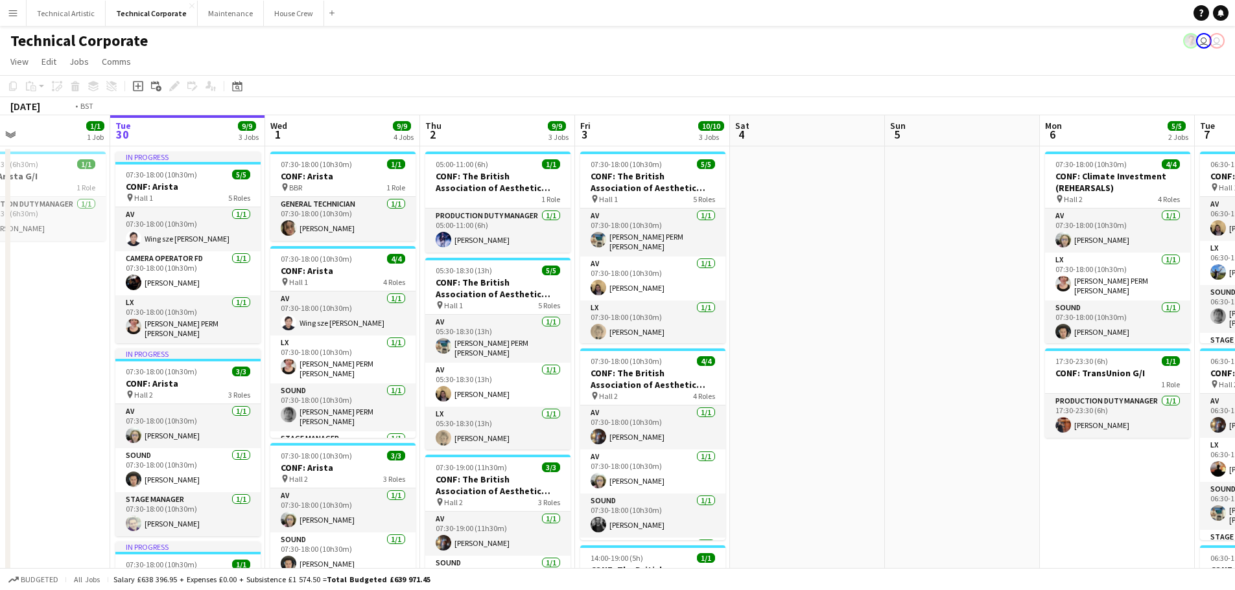
scroll to position [0, 303]
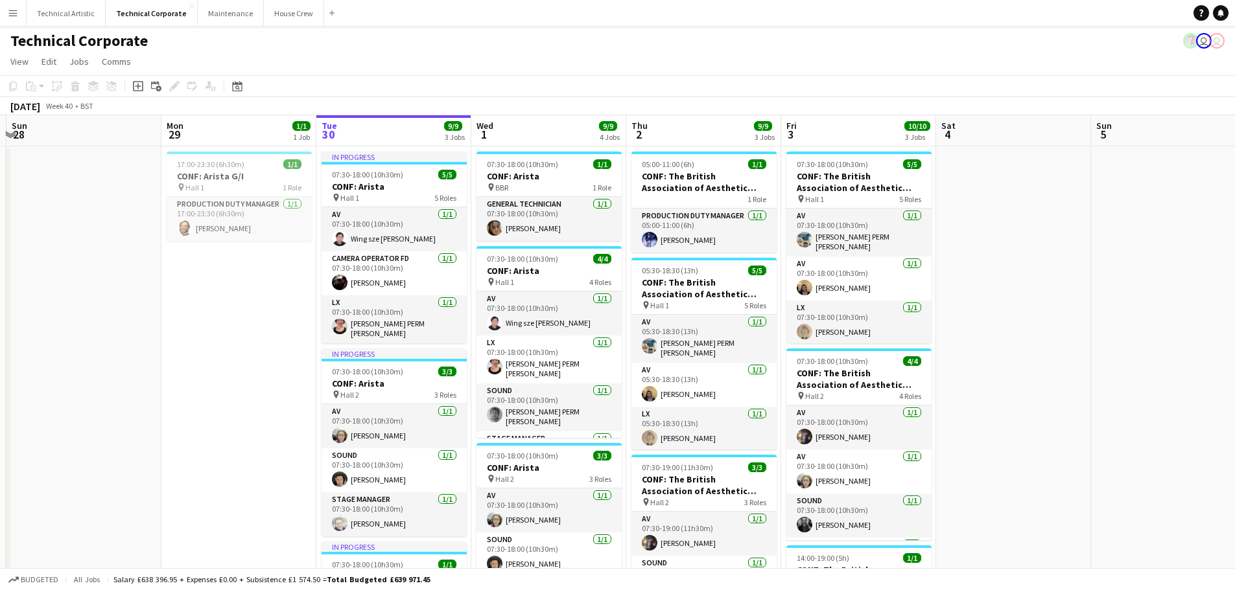
drag, startPoint x: 382, startPoint y: 296, endPoint x: 567, endPoint y: 299, distance: 185.4
click at [567, 299] on app-calendar-viewport "Fri 26 Sat 27 Sun 28 Mon 29 1/1 1 Job Tue 30 9/9 3 Jobs Wed 1 9/9 4 Jobs Thu 2 …" at bounding box center [617, 537] width 1235 height 845
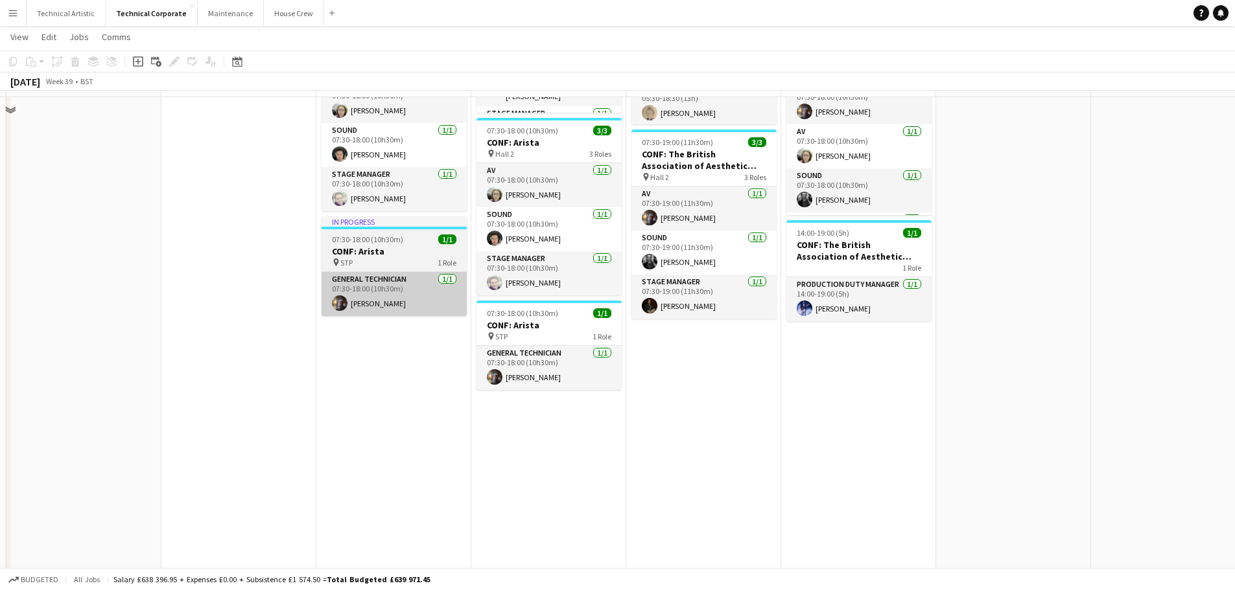
scroll to position [0, 0]
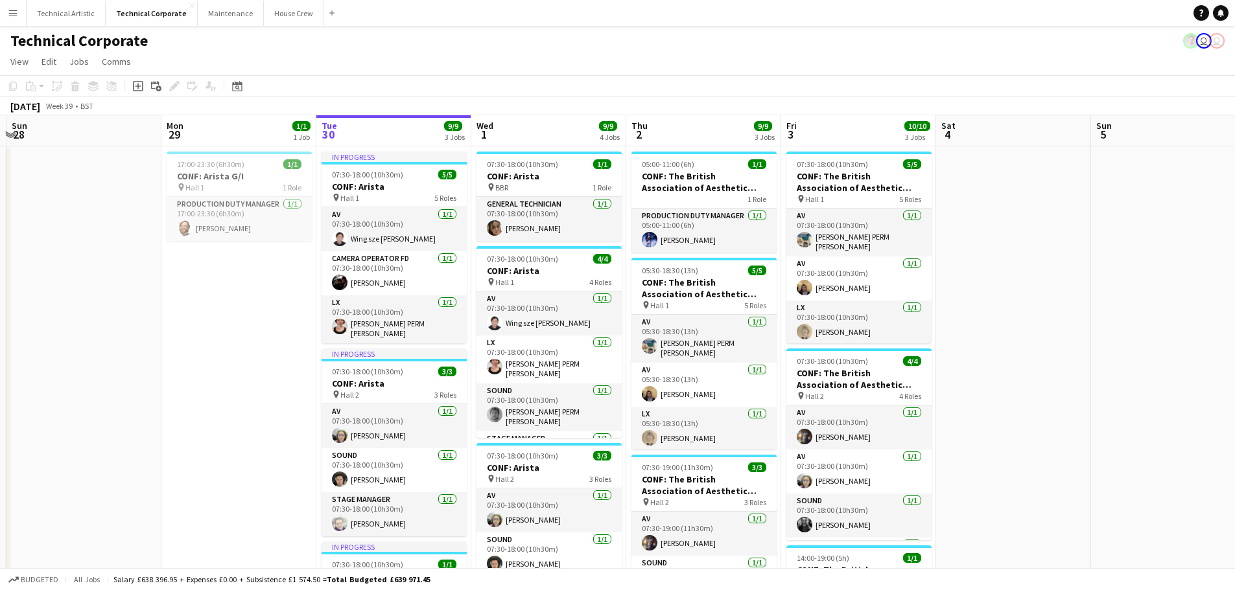
click at [208, 351] on app-date-cell "17:00-23:30 (6h30m) 1/1 CONF: Arista G/I pin Hall 1 1 Role Production Duty Mana…" at bounding box center [238, 553] width 155 height 814
